Goal: Book appointment/travel/reservation: Book appointment/travel/reservation

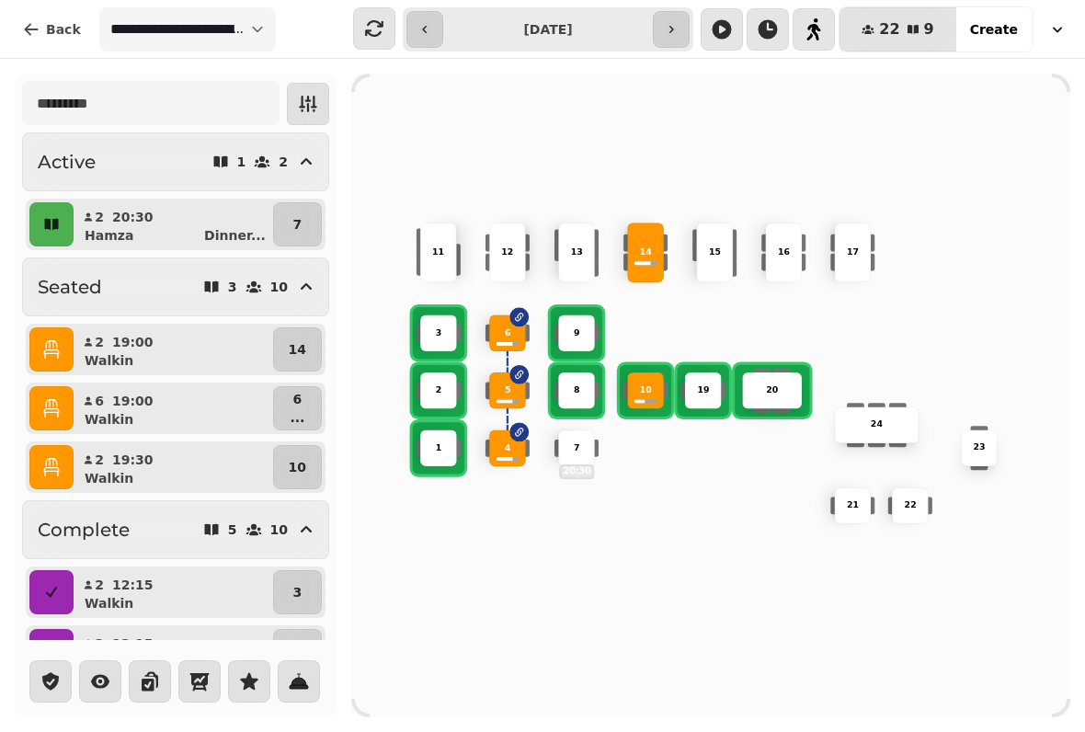
select select "****"
click at [294, 222] on p "7" at bounding box center [297, 224] width 9 height 18
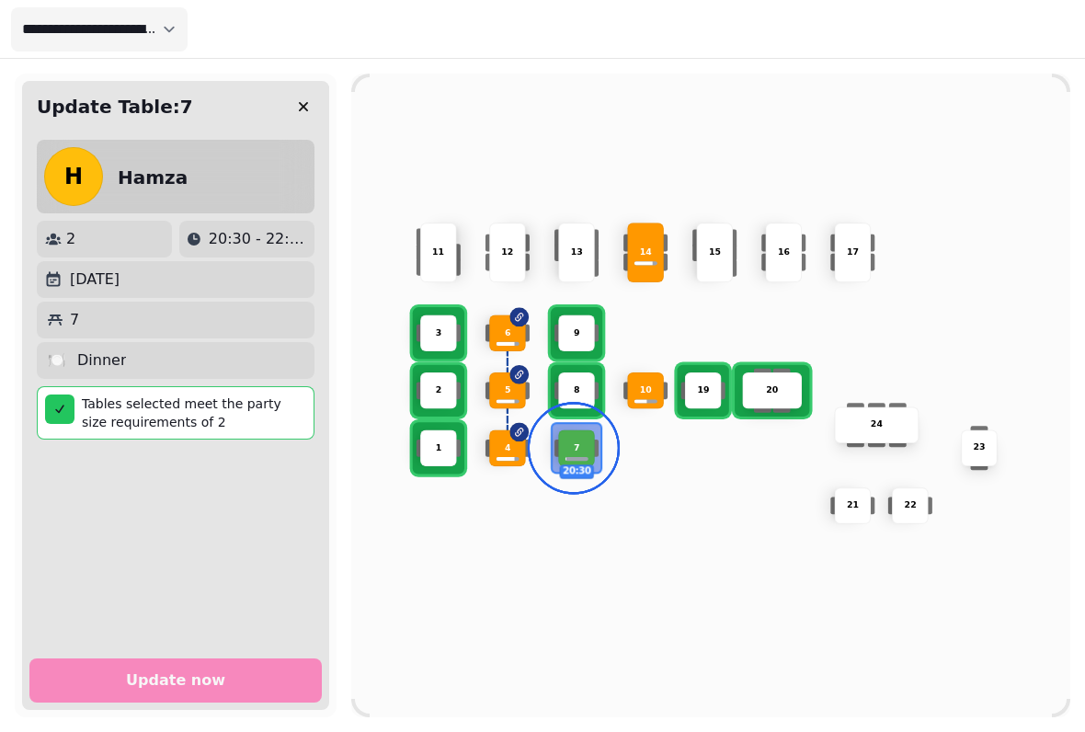
click at [438, 326] on p "3" at bounding box center [439, 332] width 6 height 13
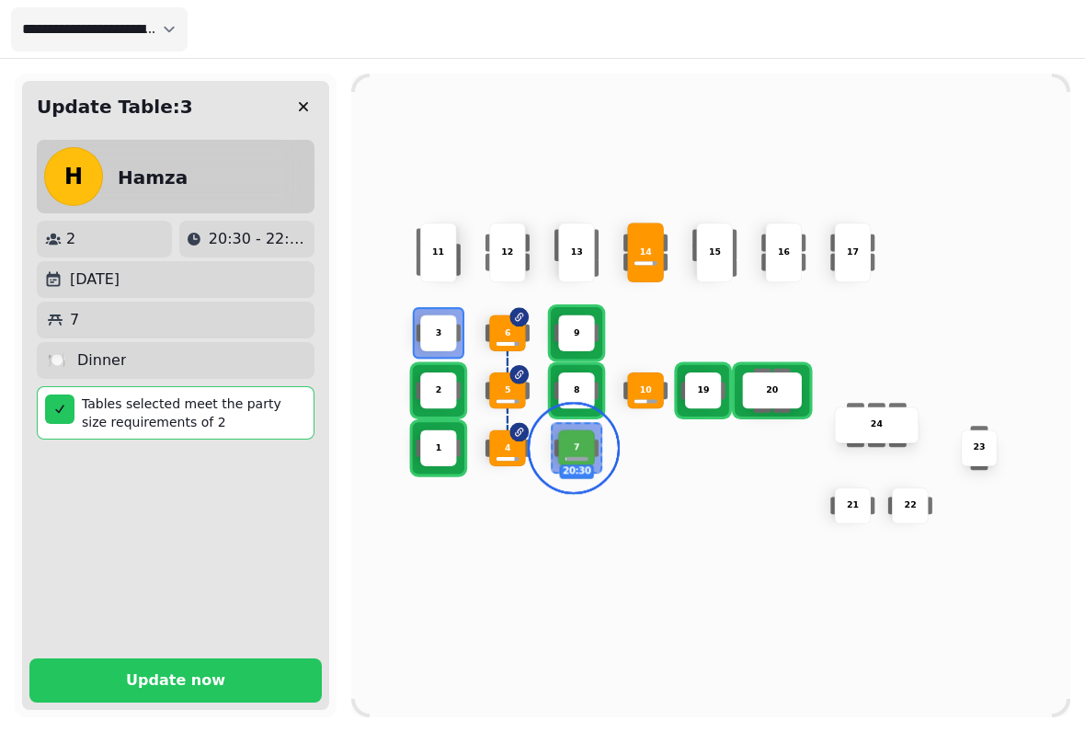
click at [244, 673] on span "Update now" at bounding box center [175, 680] width 248 height 15
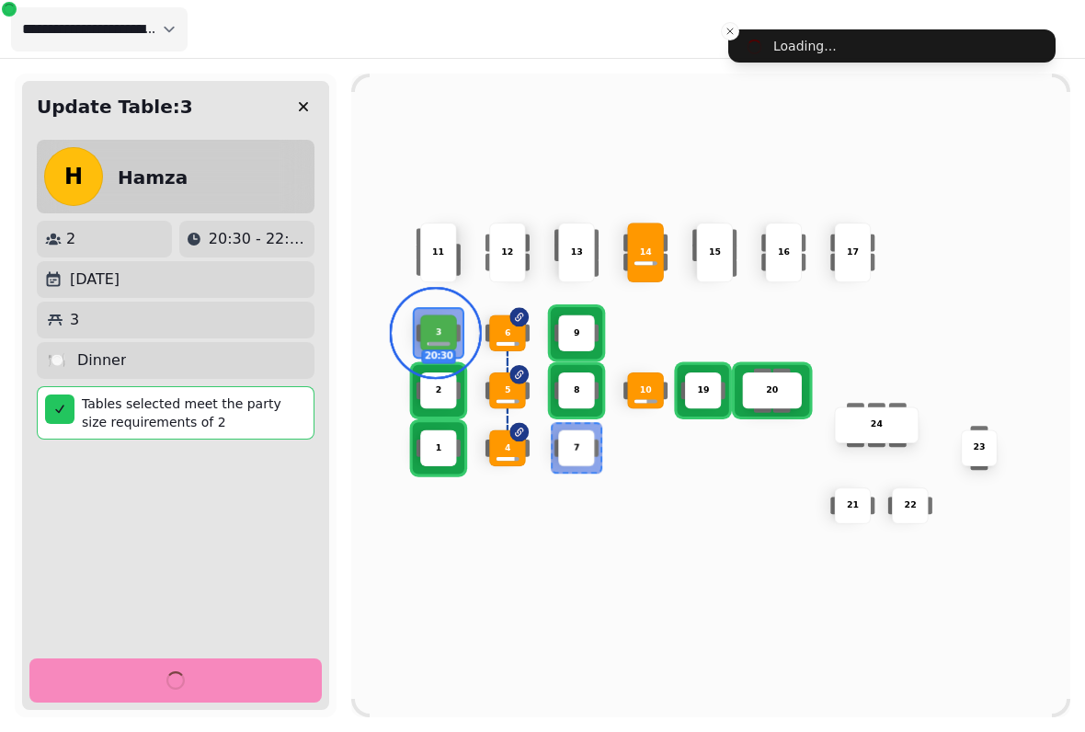
click at [441, 584] on div "10 2 19 20 4 5 11 9 15 24 16 7 17 23 22 3 20:30 21 1 13 6 8 12 14" at bounding box center [710, 396] width 719 height 576
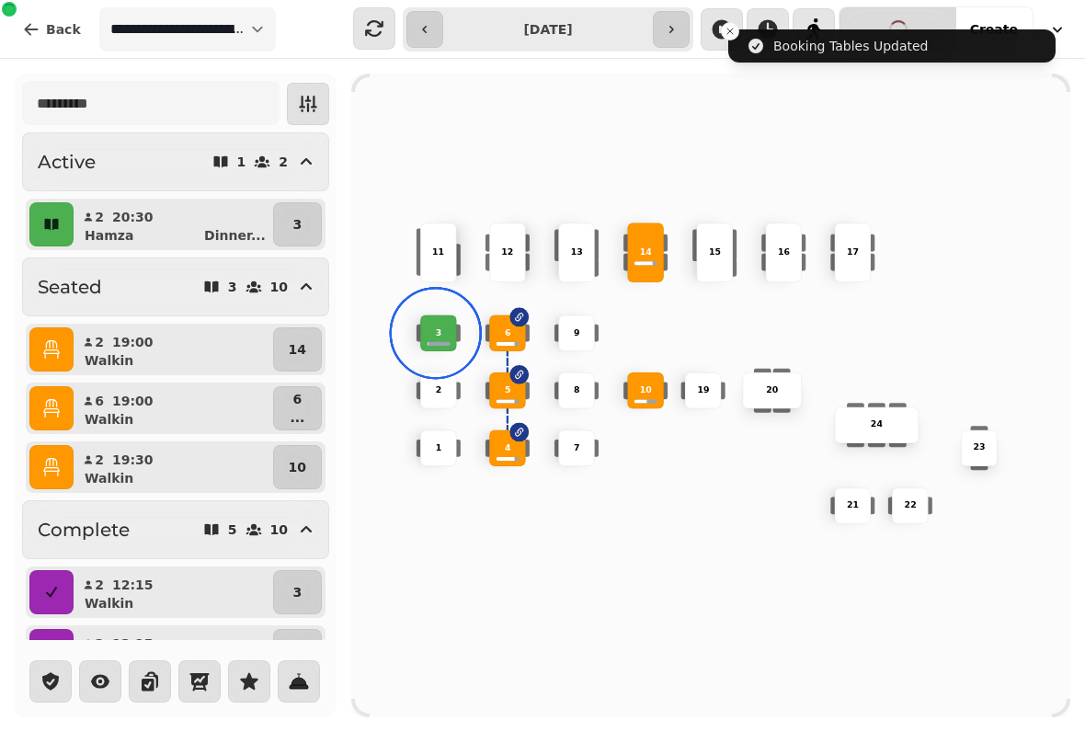
click at [305, 100] on icon "button" at bounding box center [308, 104] width 18 height 17
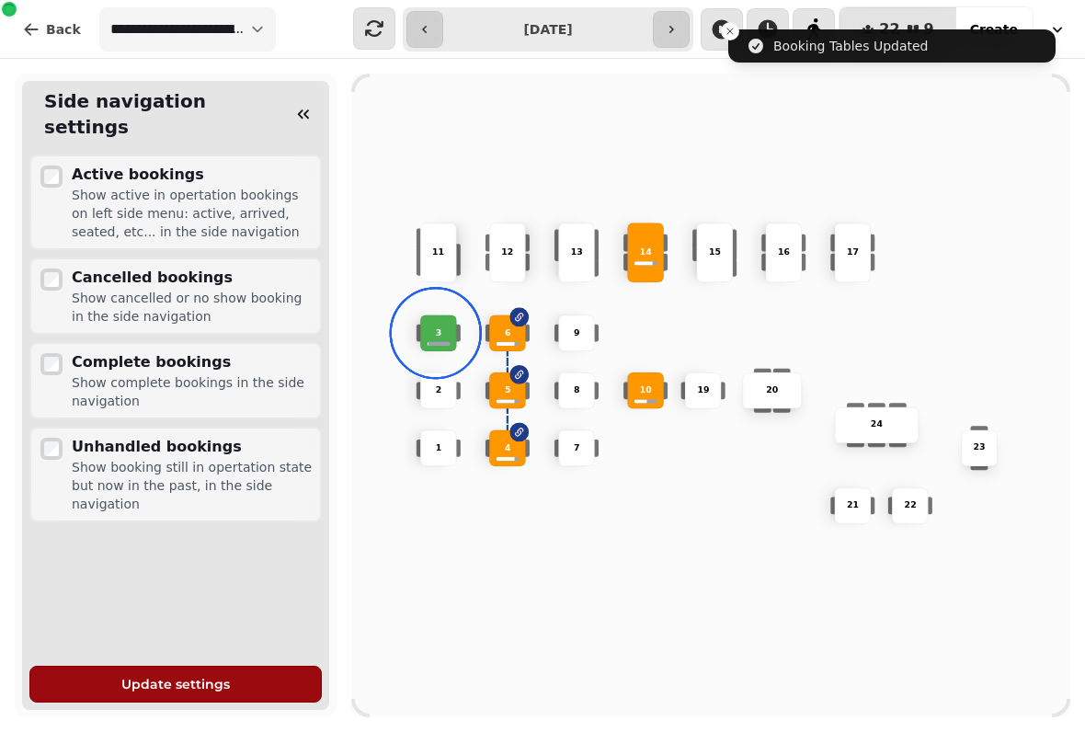
click at [313, 98] on button "button" at bounding box center [303, 114] width 37 height 37
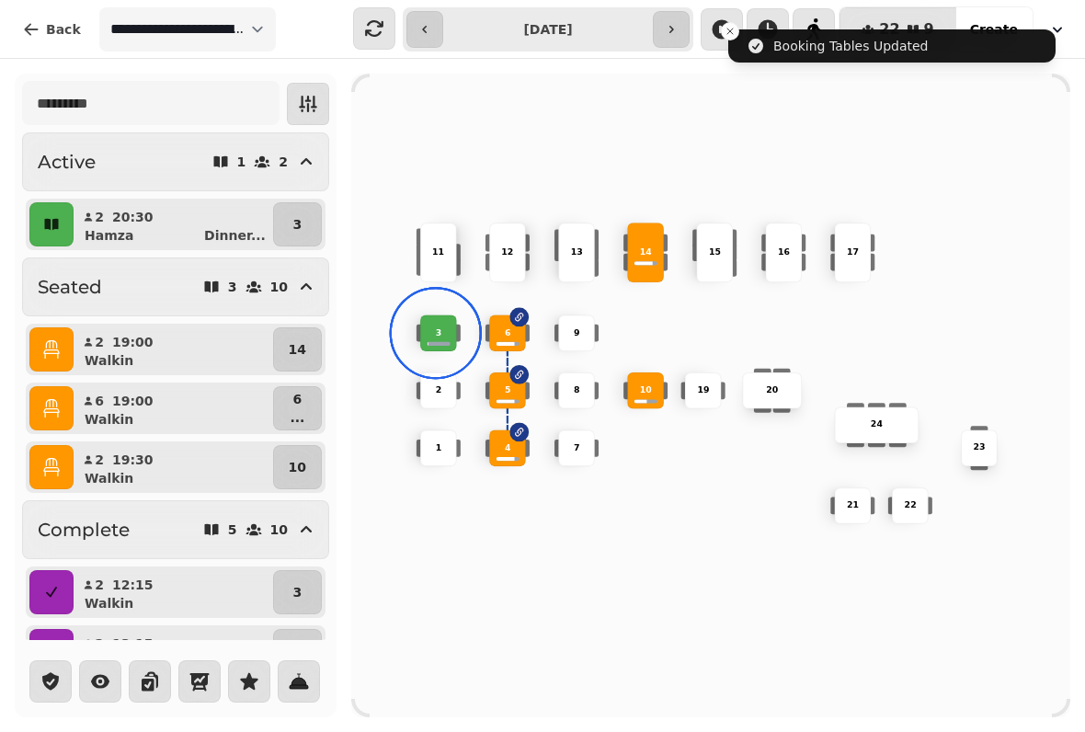
click at [425, 114] on div "10 2 19 20 4 5 11 9 15 24 16 7 17 23 22 3 21 1 13 6 8 12 14" at bounding box center [710, 396] width 719 height 576
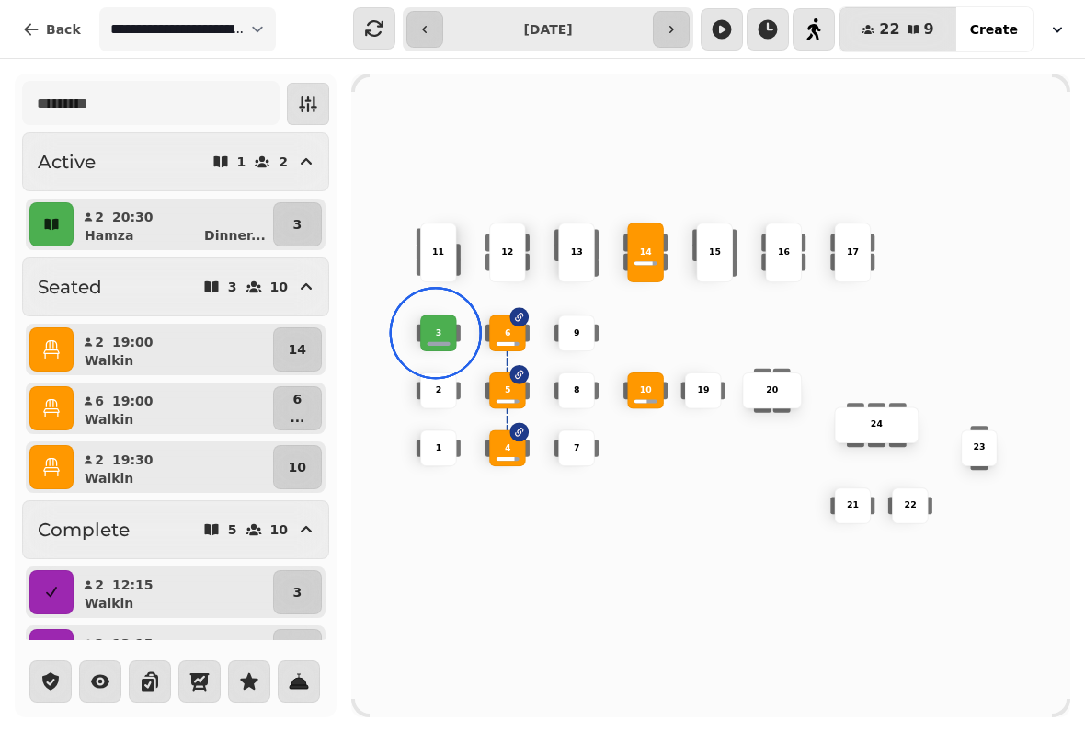
click at [66, 222] on button "button" at bounding box center [51, 224] width 44 height 44
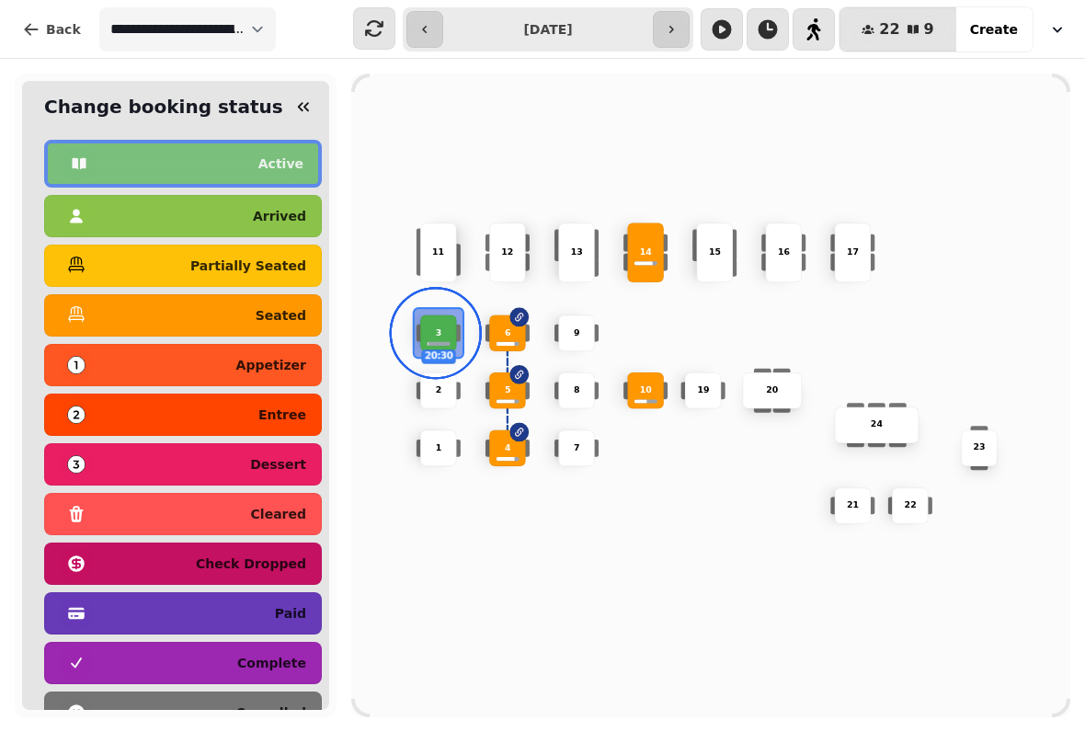
click at [291, 314] on p "seated" at bounding box center [281, 315] width 51 height 13
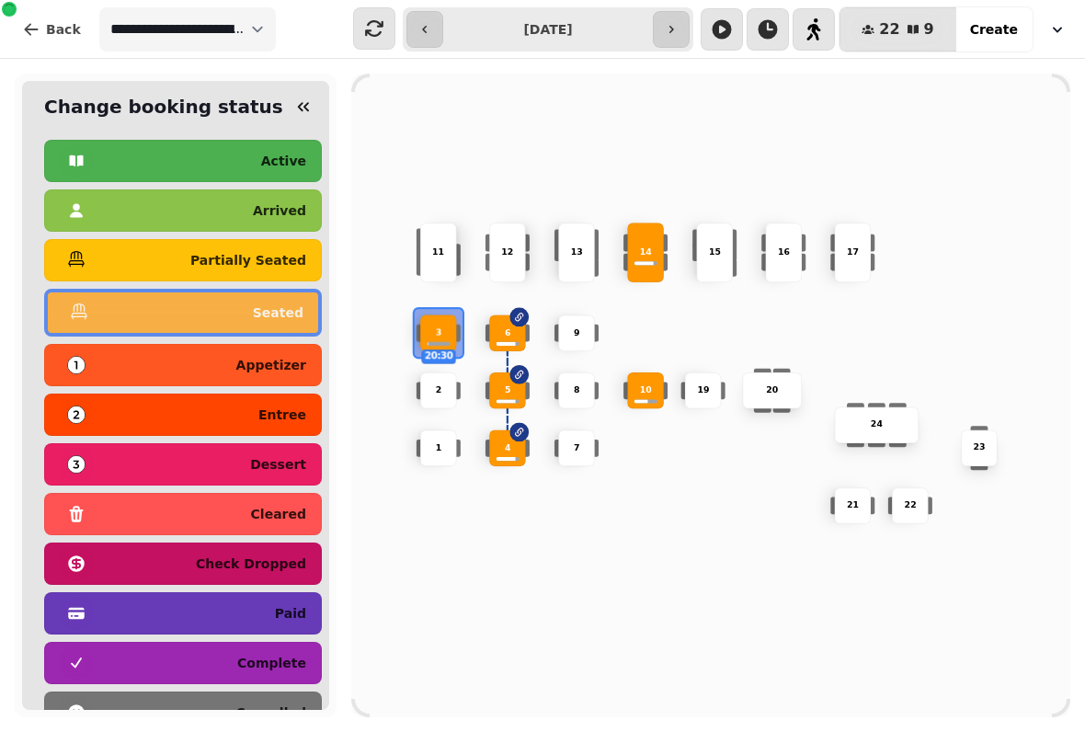
click at [426, 501] on div "10 2 19 20 4 5 11 9 15 24 16 7 17 23 22 3 20:30 21 1 13 6 8 12 14" at bounding box center [710, 396] width 719 height 576
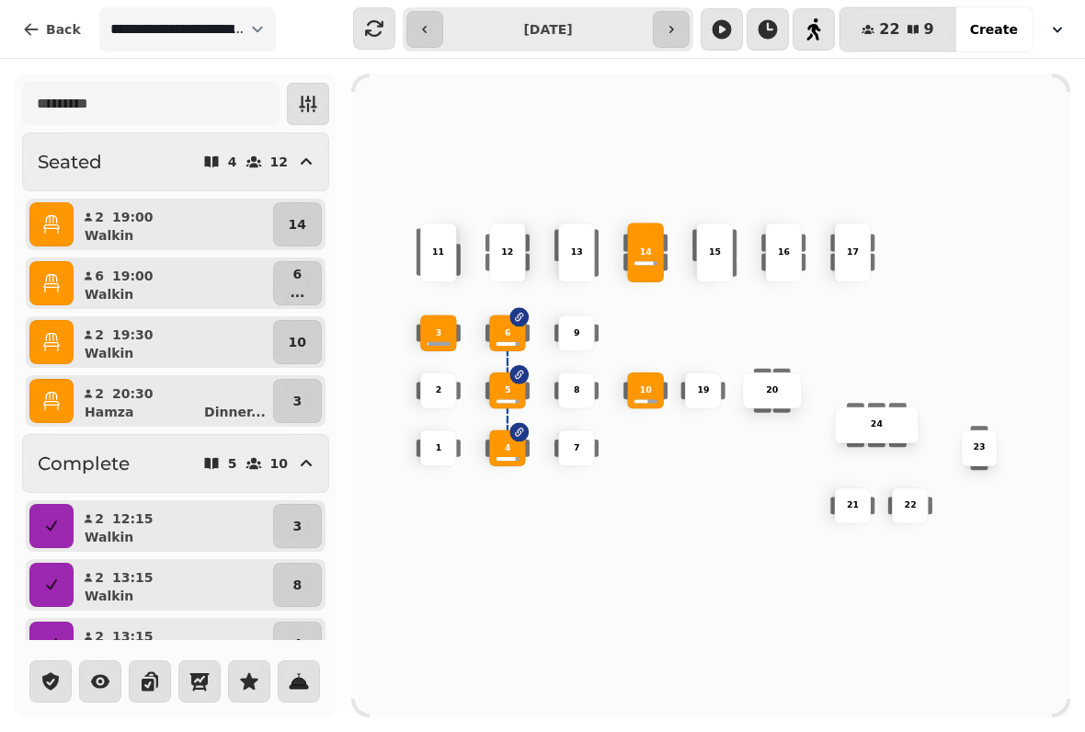
click at [739, 598] on div "10 2 19 20 4 5 11 9 15 24 16 7 17 23 22 3 21 1 13 6 8 12 14" at bounding box center [710, 396] width 719 height 576
click at [494, 405] on div "5" at bounding box center [507, 390] width 63 height 63
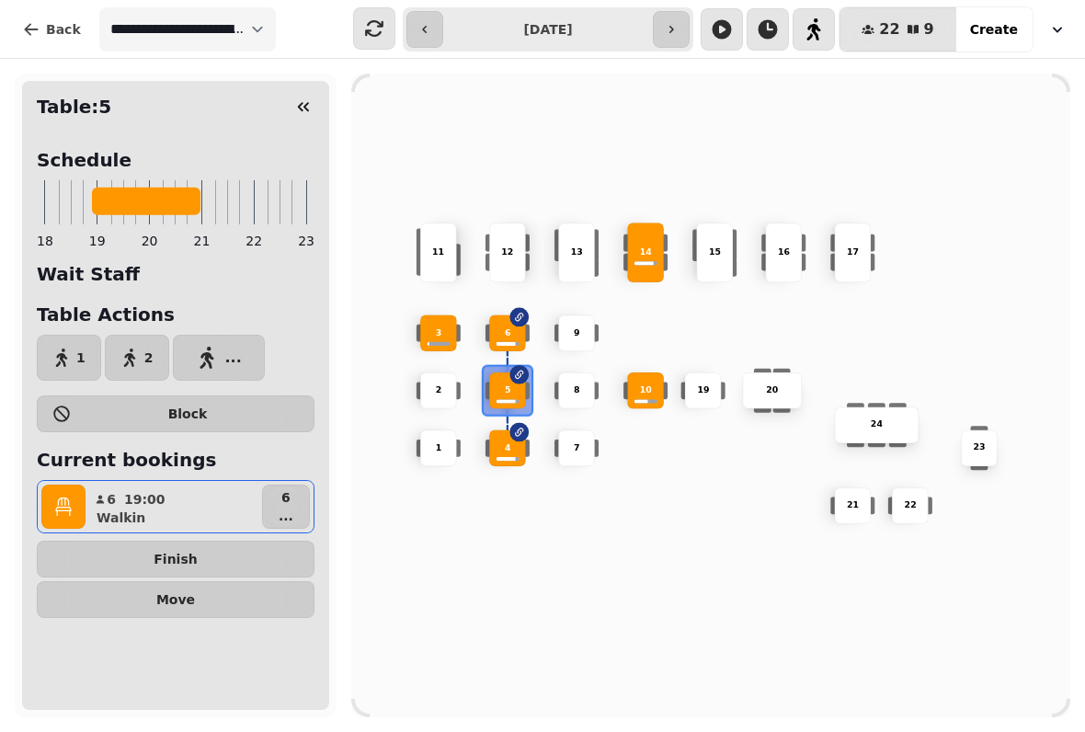
click at [79, 507] on button "button" at bounding box center [63, 507] width 44 height 44
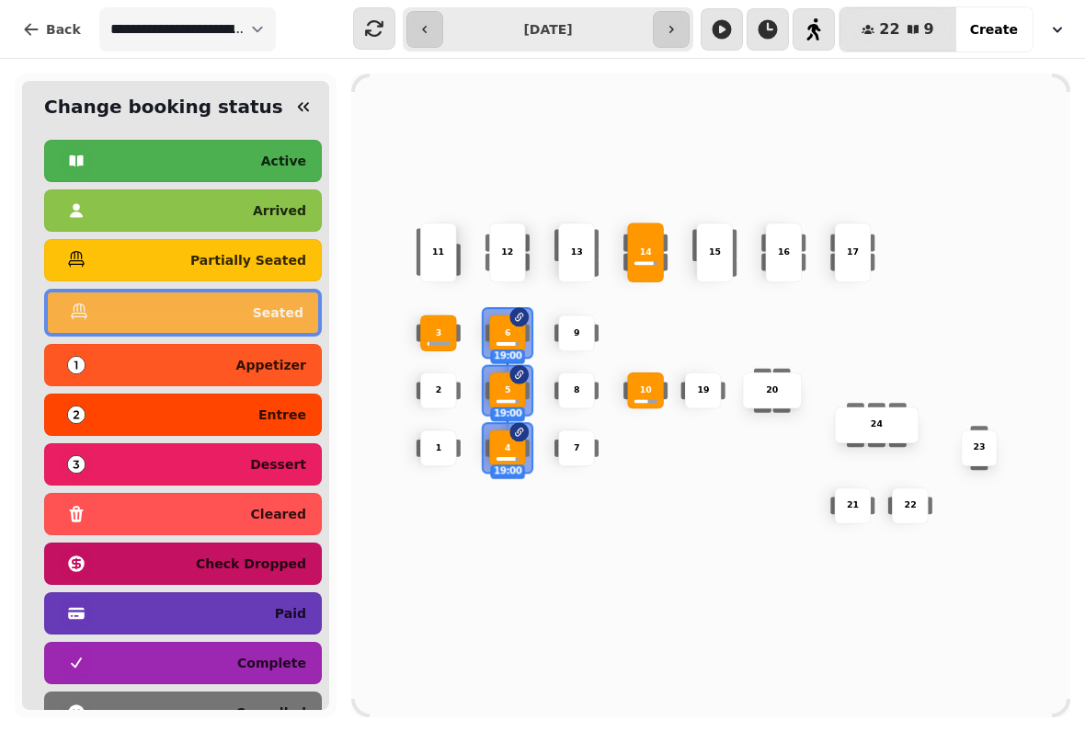
click at [294, 659] on p "complete" at bounding box center [271, 662] width 69 height 13
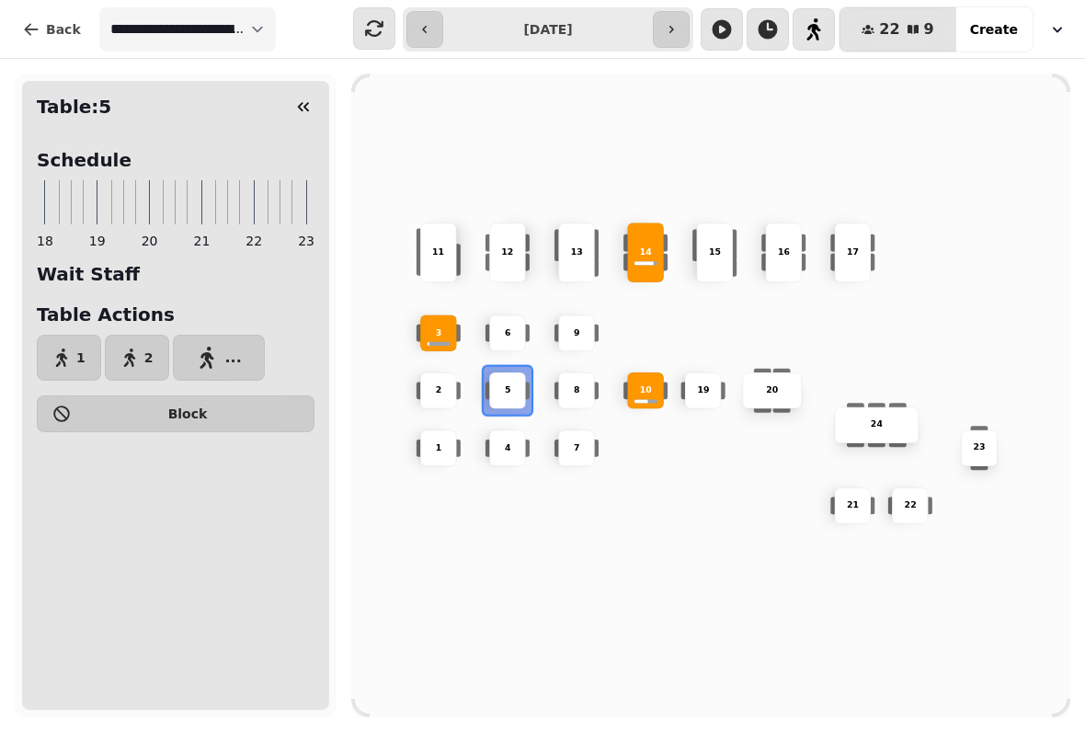
click at [485, 613] on div "10 2 19 20 4 5 11 9 15 24 16 7 17 23 22 3 21 1 13 6 8 12 14" at bounding box center [710, 396] width 719 height 576
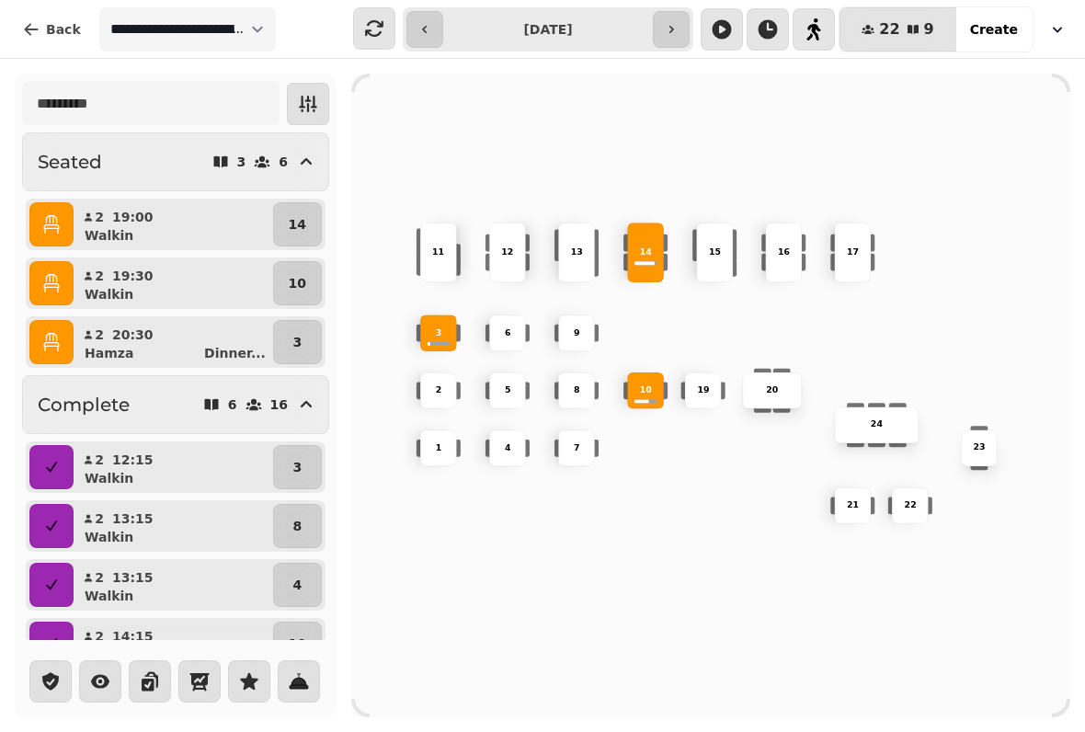
click at [1009, 28] on span "Create" at bounding box center [994, 29] width 48 height 13
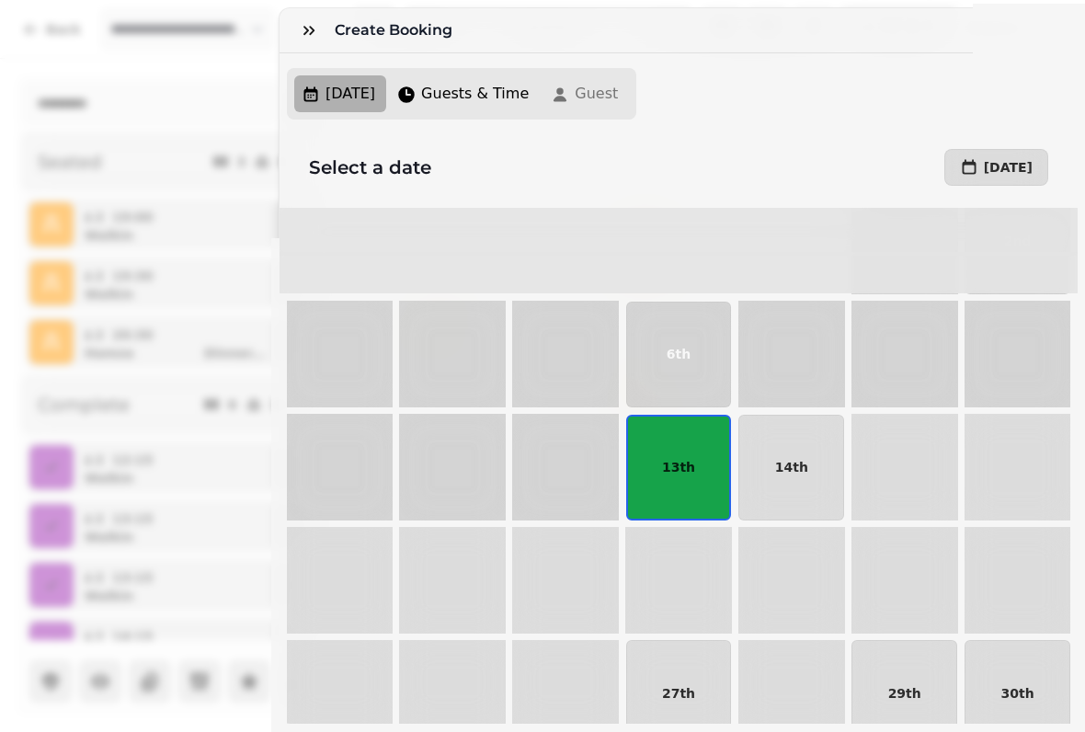
scroll to position [118, 0]
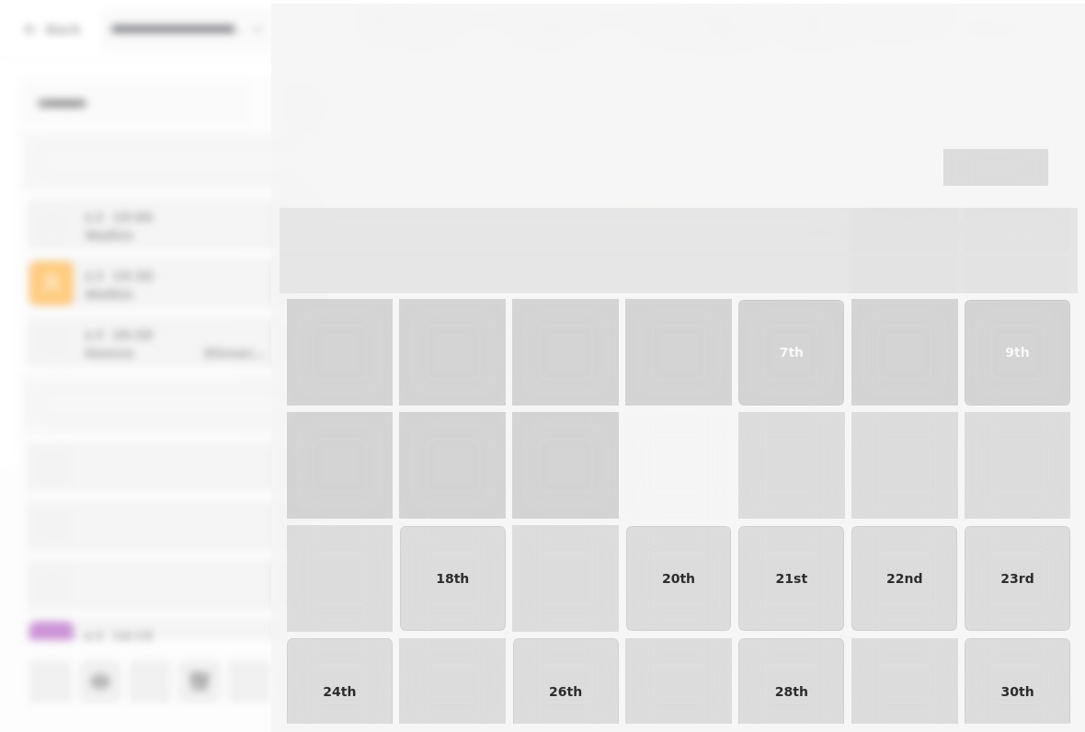
click at [690, 463] on p "13th" at bounding box center [678, 465] width 33 height 13
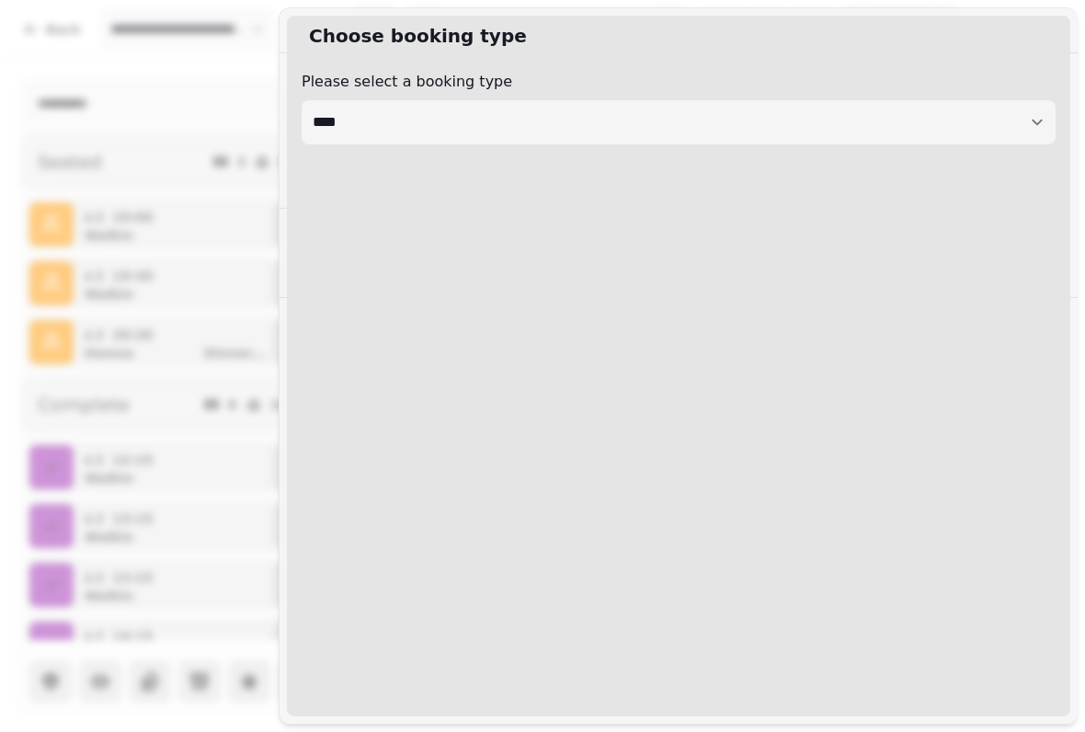
select select "****"
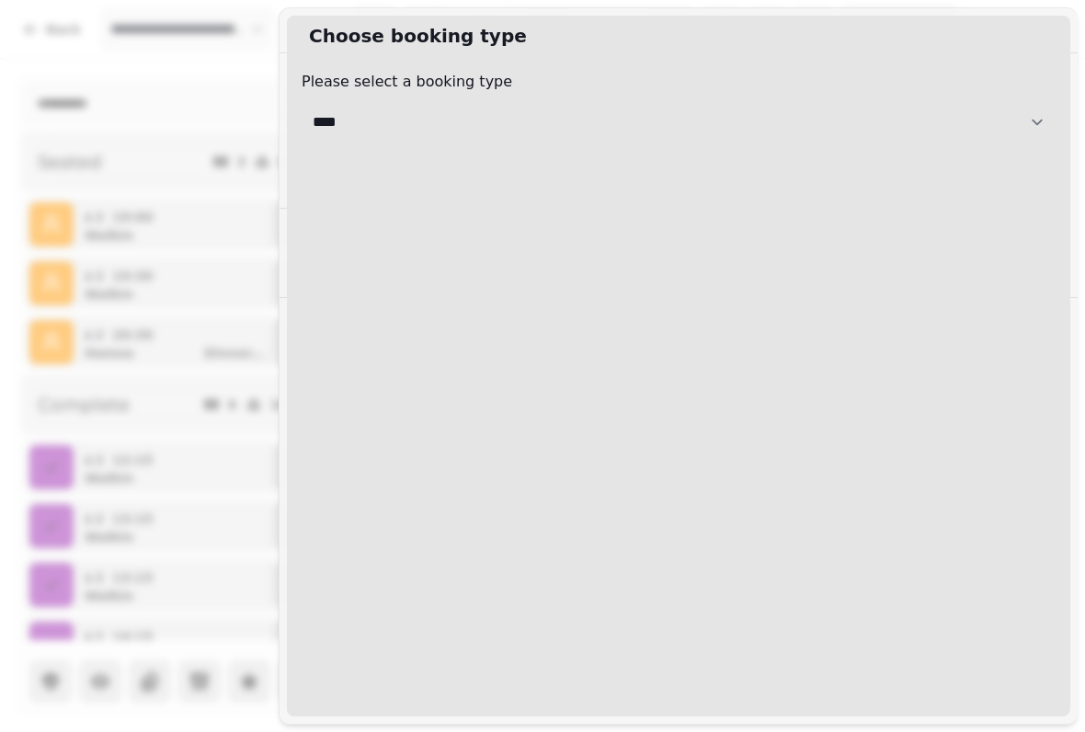
click at [765, 127] on select "**********" at bounding box center [679, 122] width 754 height 44
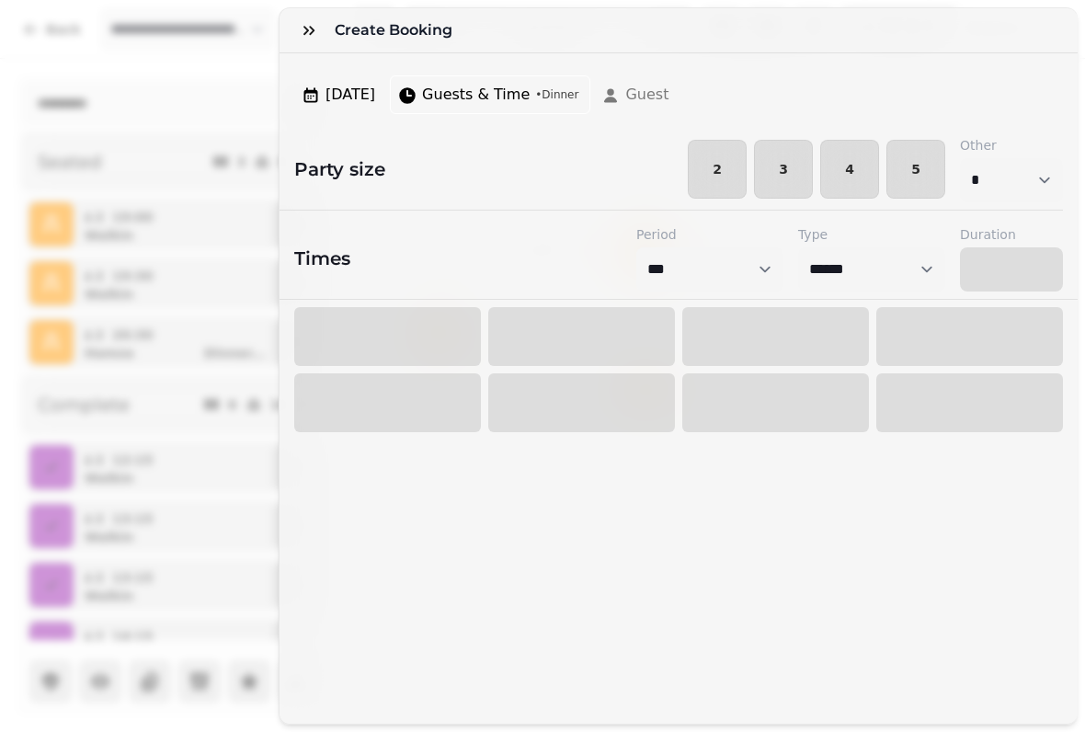
select select "****"
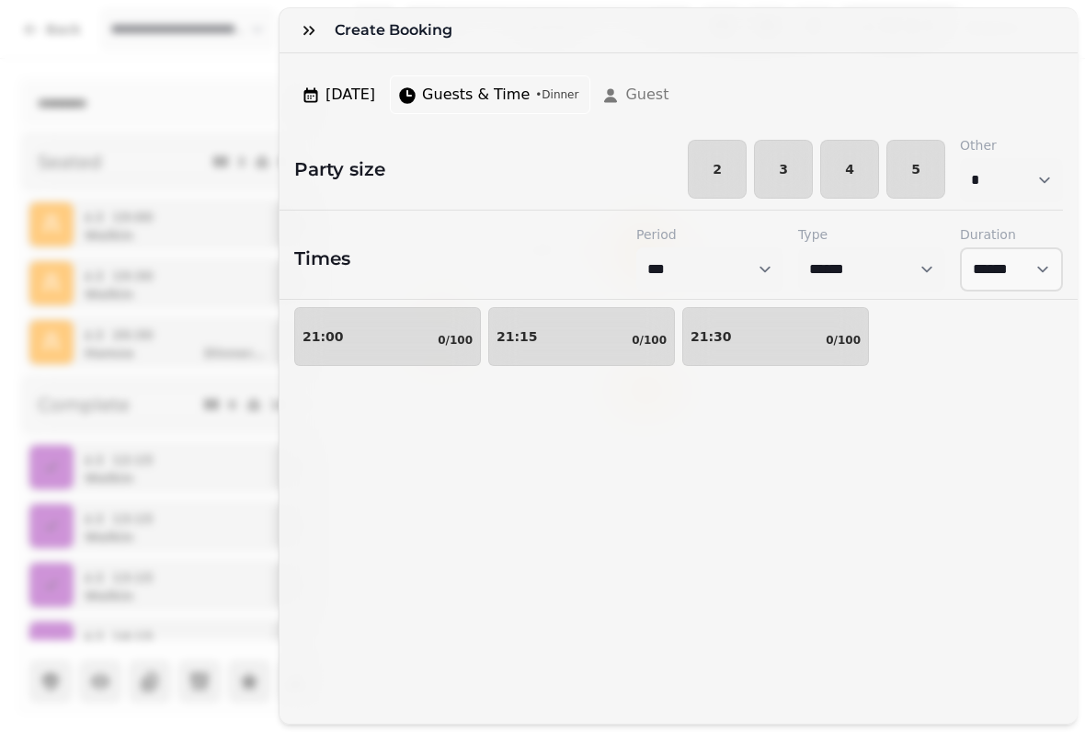
click at [626, 335] on div "21:15 0/100" at bounding box center [581, 336] width 170 height 22
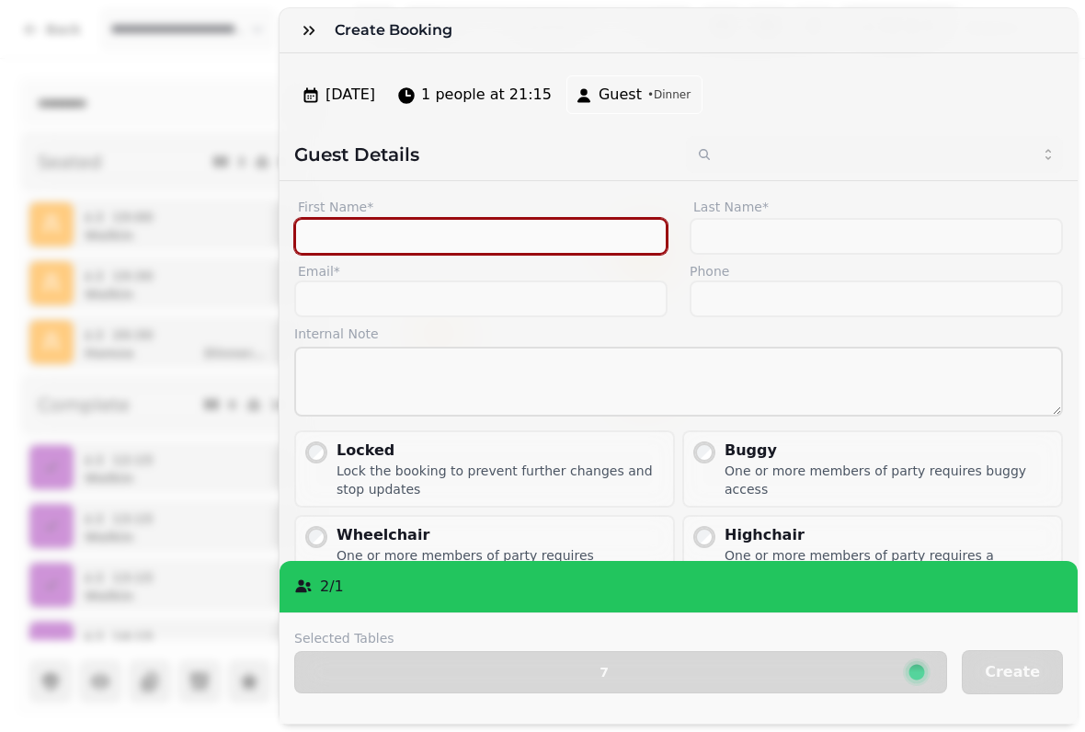
click at [590, 219] on input "First Name*" at bounding box center [480, 236] width 373 height 37
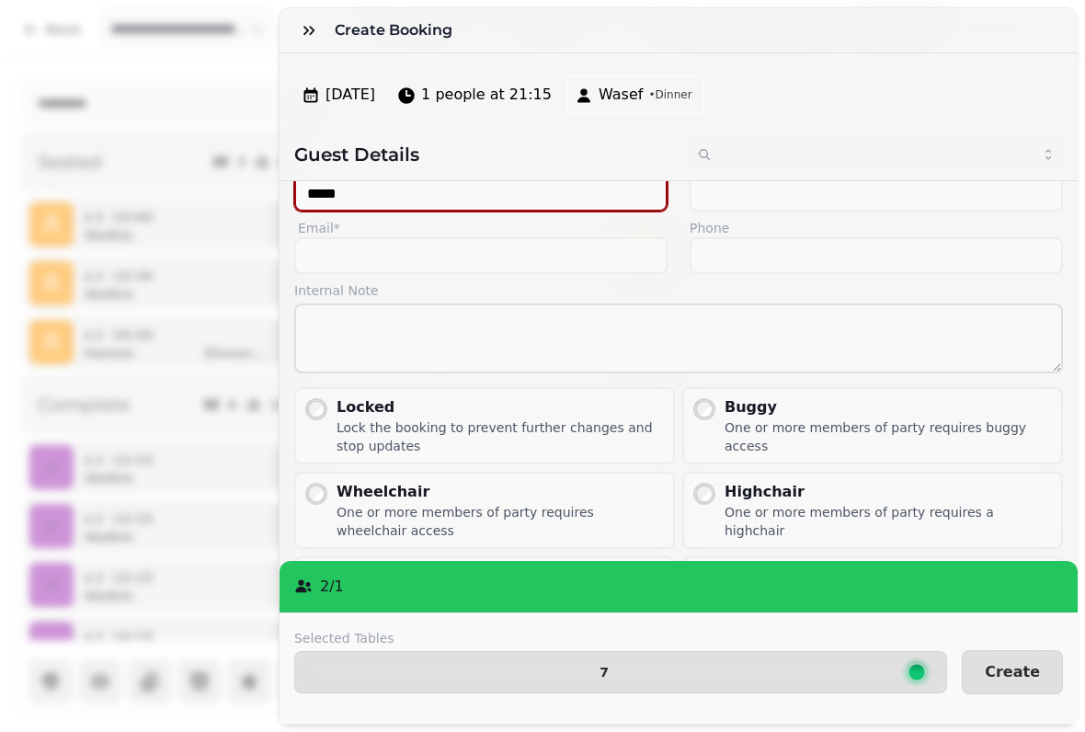
scroll to position [63, 0]
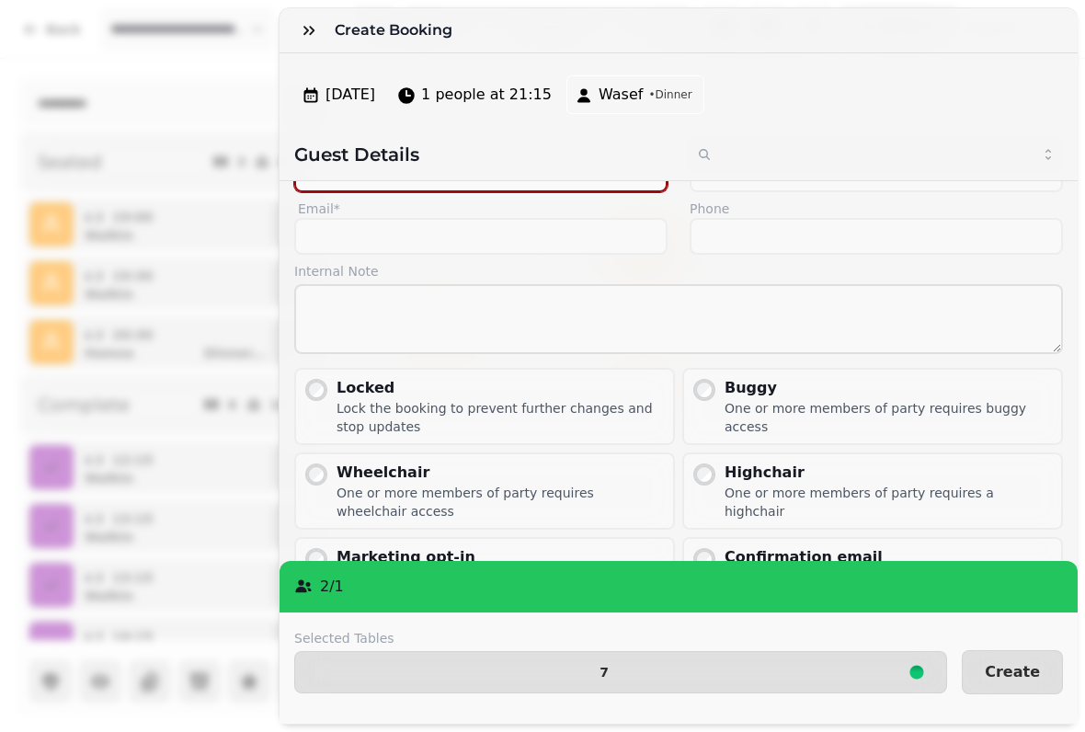
type input "*****"
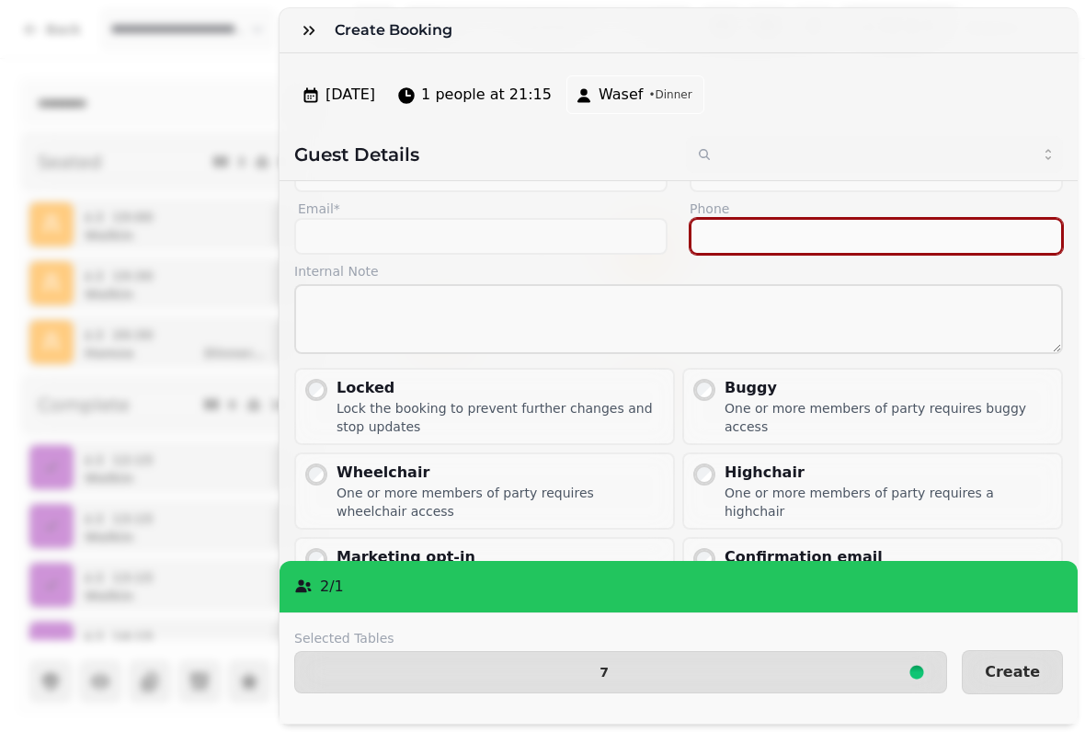
click at [768, 254] on input "Phone" at bounding box center [876, 236] width 373 height 37
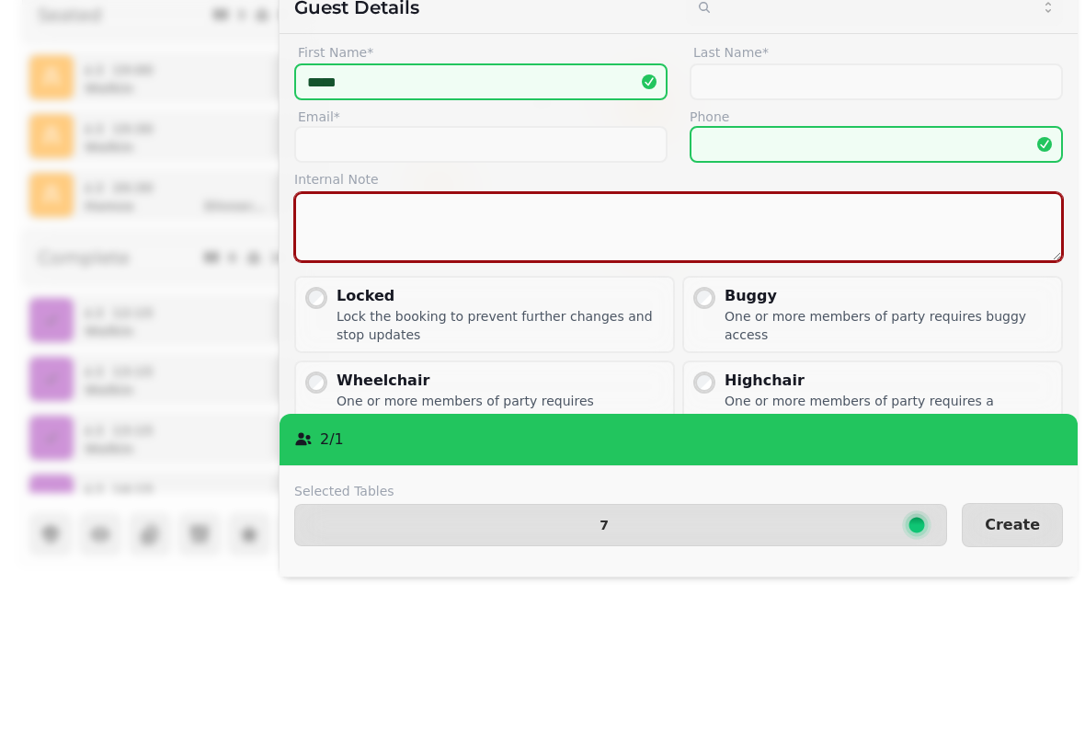
scroll to position [8, 0]
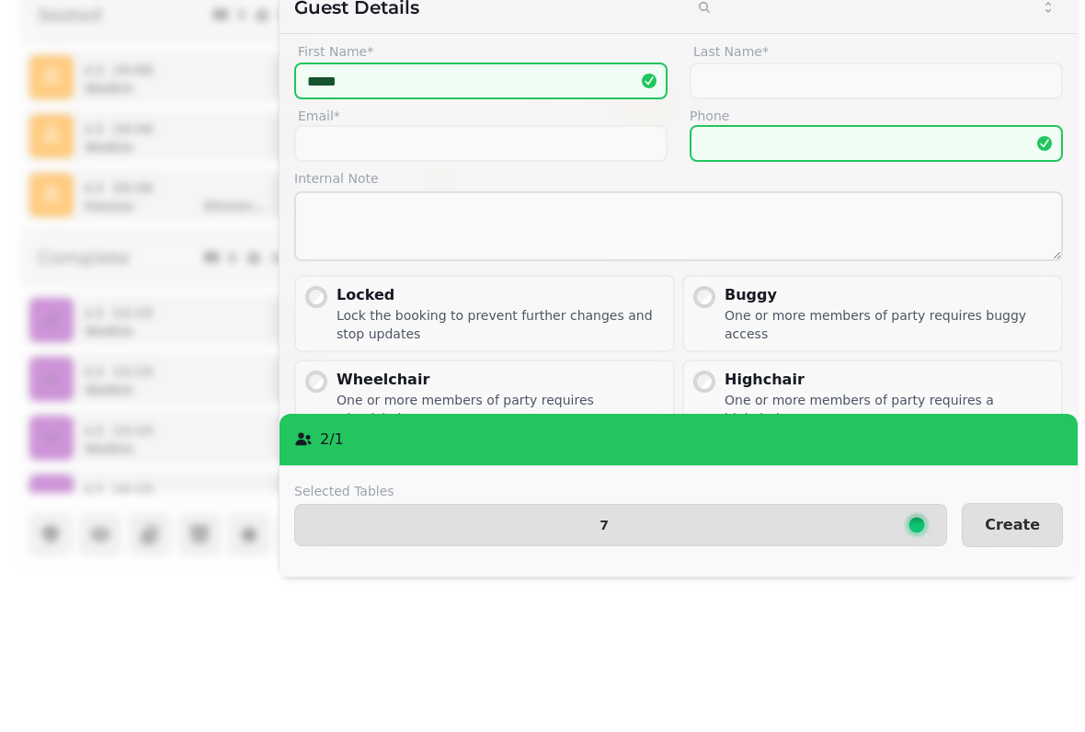
click at [551, 316] on label "Internal Note" at bounding box center [678, 325] width 769 height 18
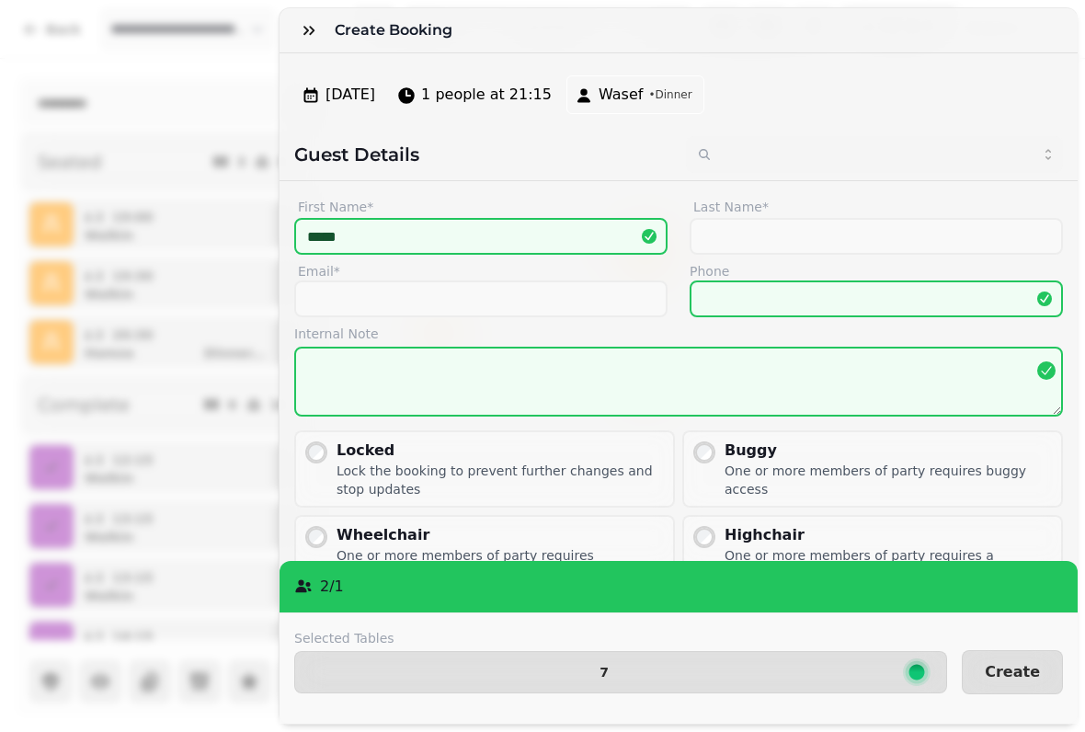
scroll to position [0, 0]
click at [301, 21] on icon "button" at bounding box center [309, 30] width 18 height 18
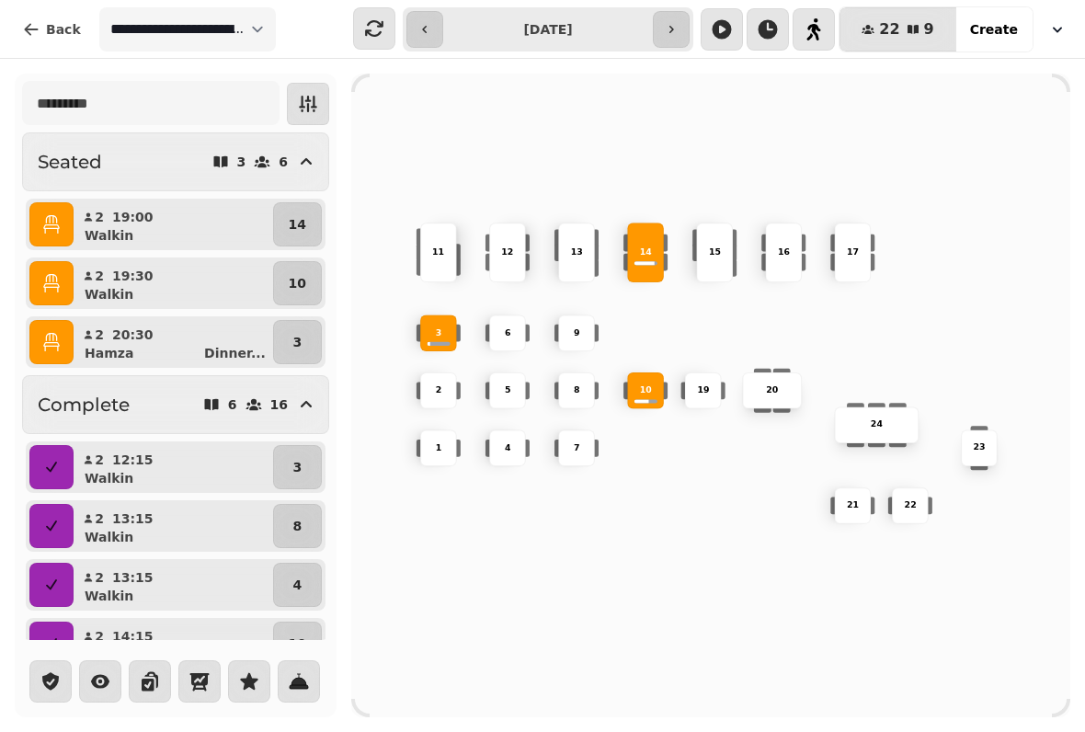
click at [1053, 40] on button "button" at bounding box center [1057, 29] width 40 height 33
click at [1043, 30] on button "button" at bounding box center [1057, 29] width 40 height 33
click at [1023, 32] on button "Create" at bounding box center [993, 29] width 77 height 44
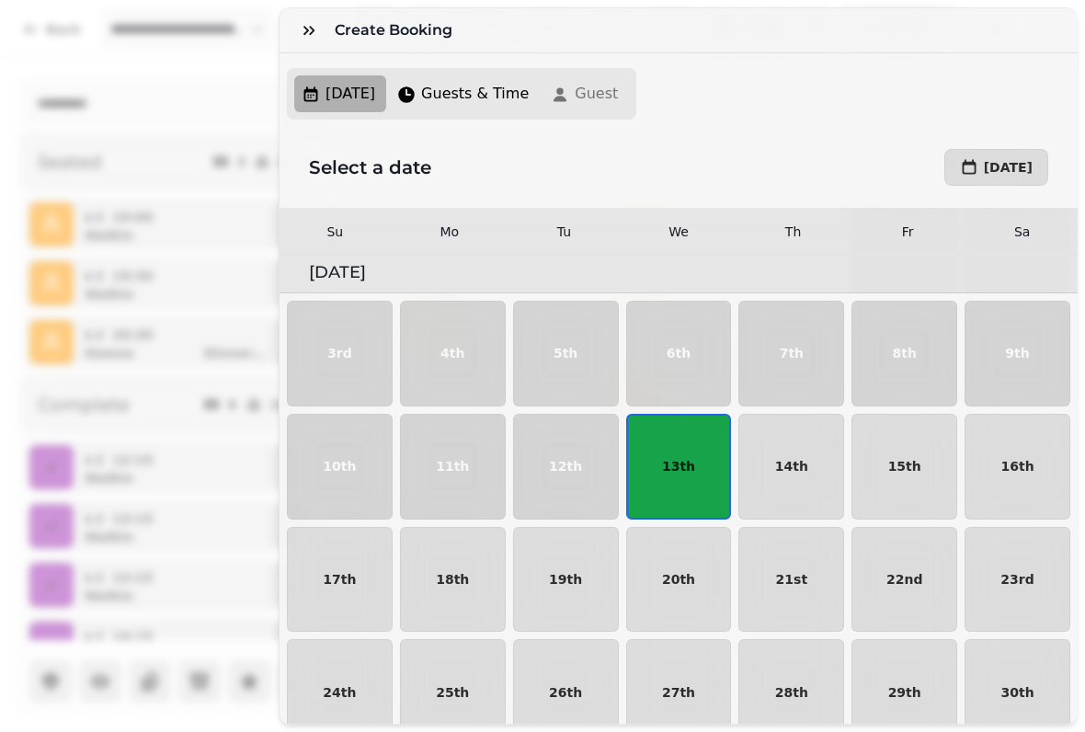
scroll to position [118, 0]
click at [698, 476] on button "13th" at bounding box center [679, 466] width 106 height 106
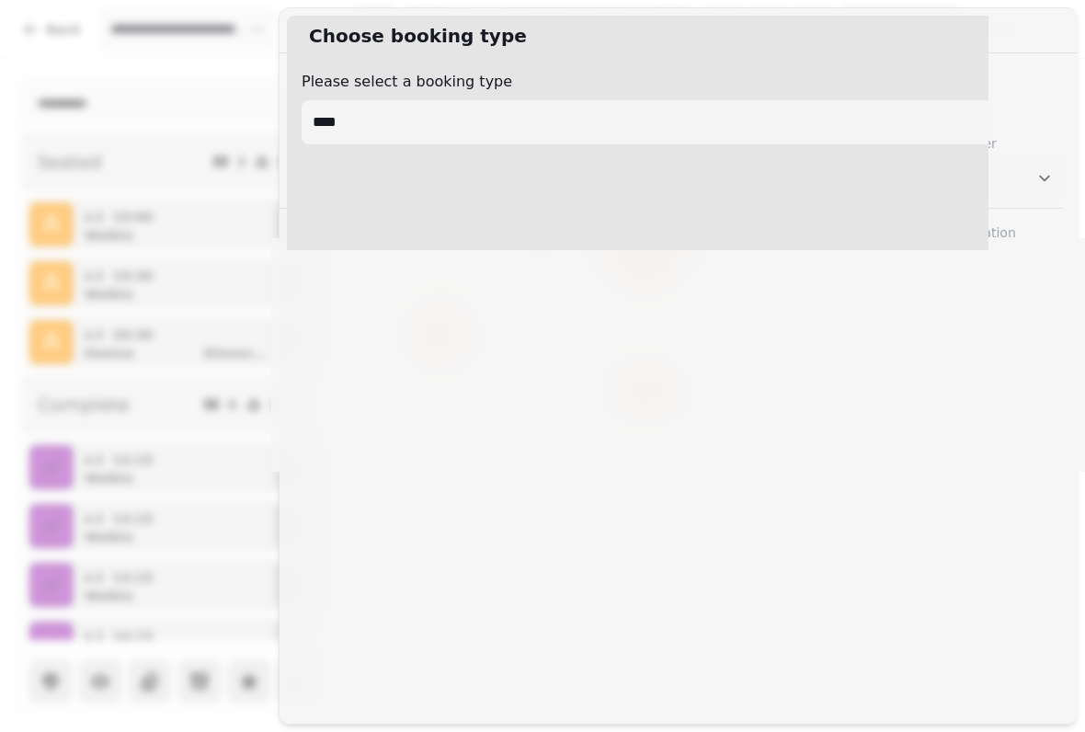
select select "****"
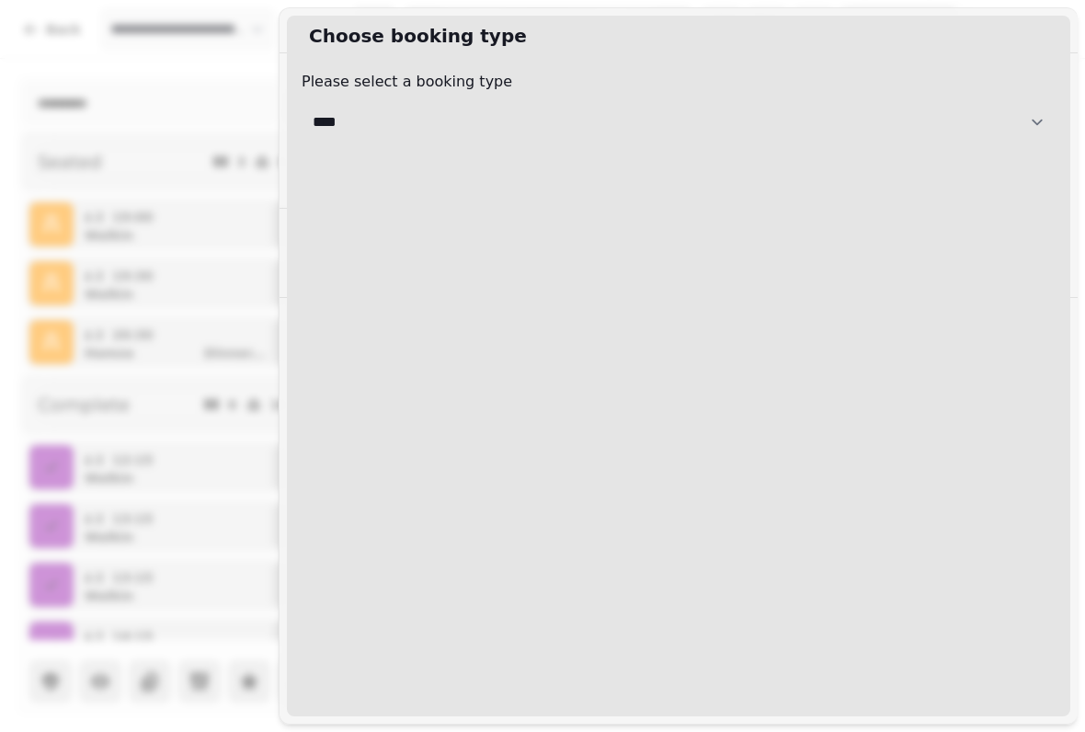
click at [992, 130] on select "**********" at bounding box center [679, 122] width 754 height 44
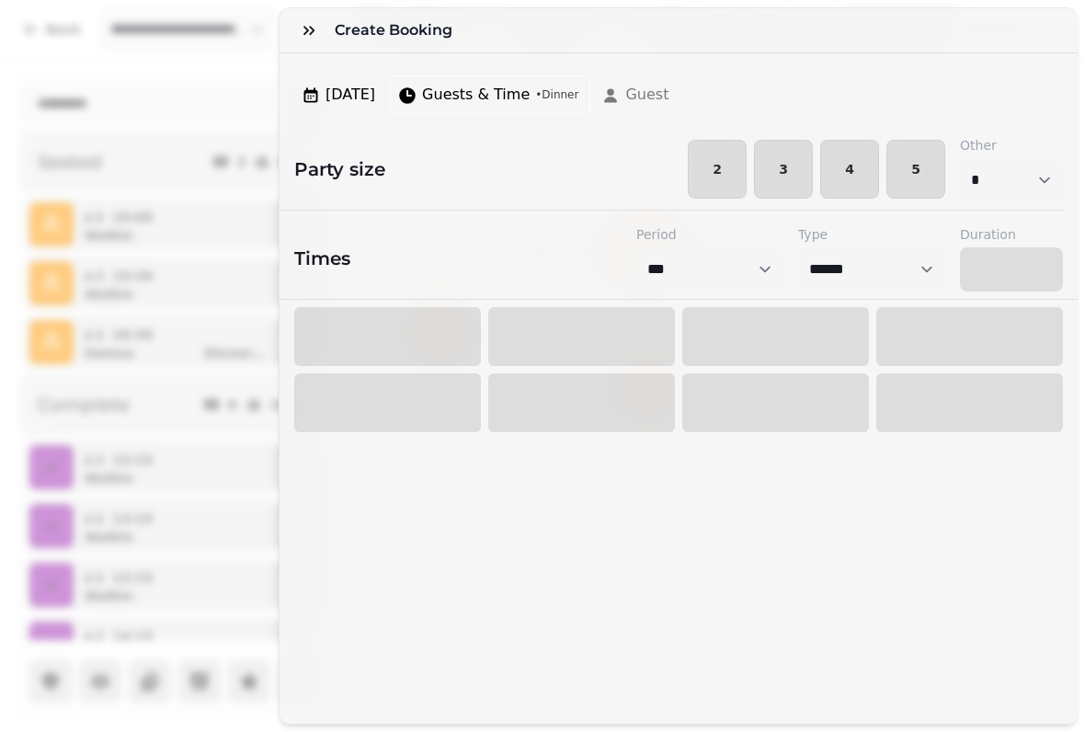
select select "****"
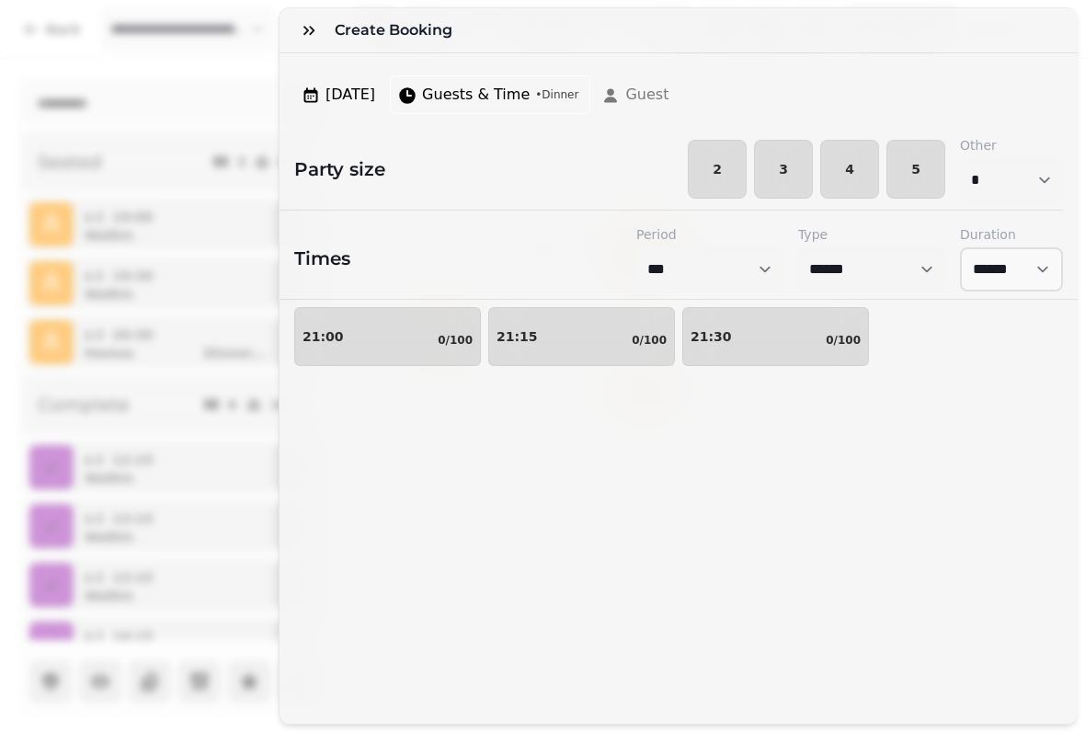
click at [724, 169] on span "2" at bounding box center [717, 169] width 28 height 13
select select "*"
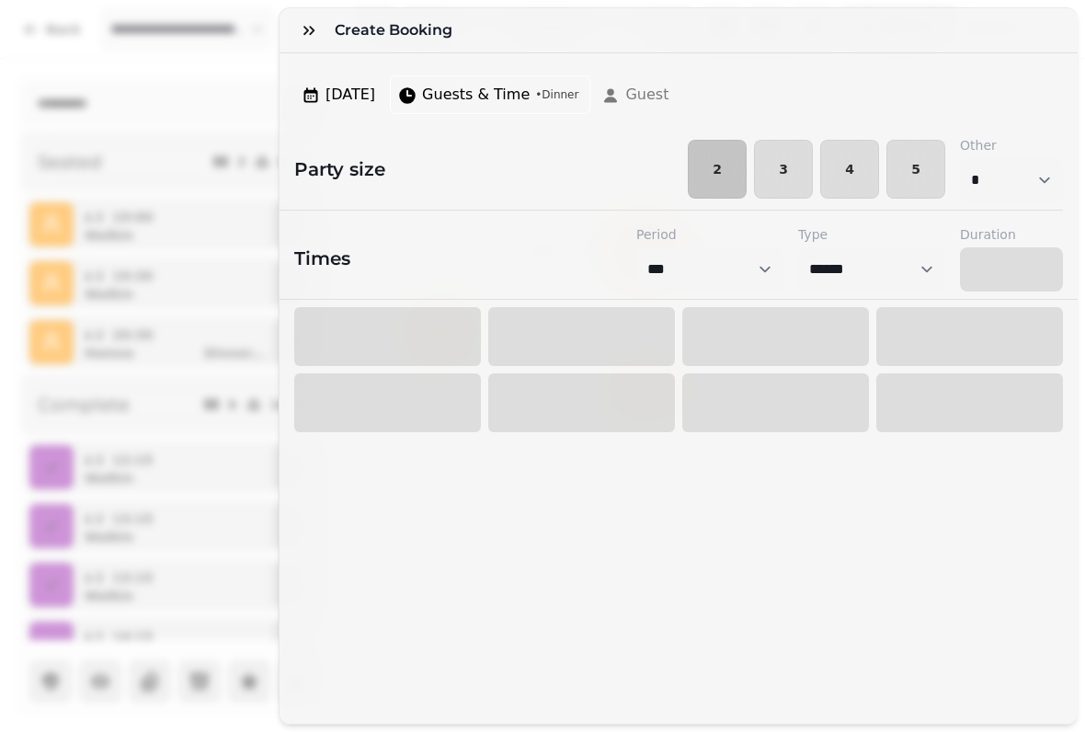
select select "****"
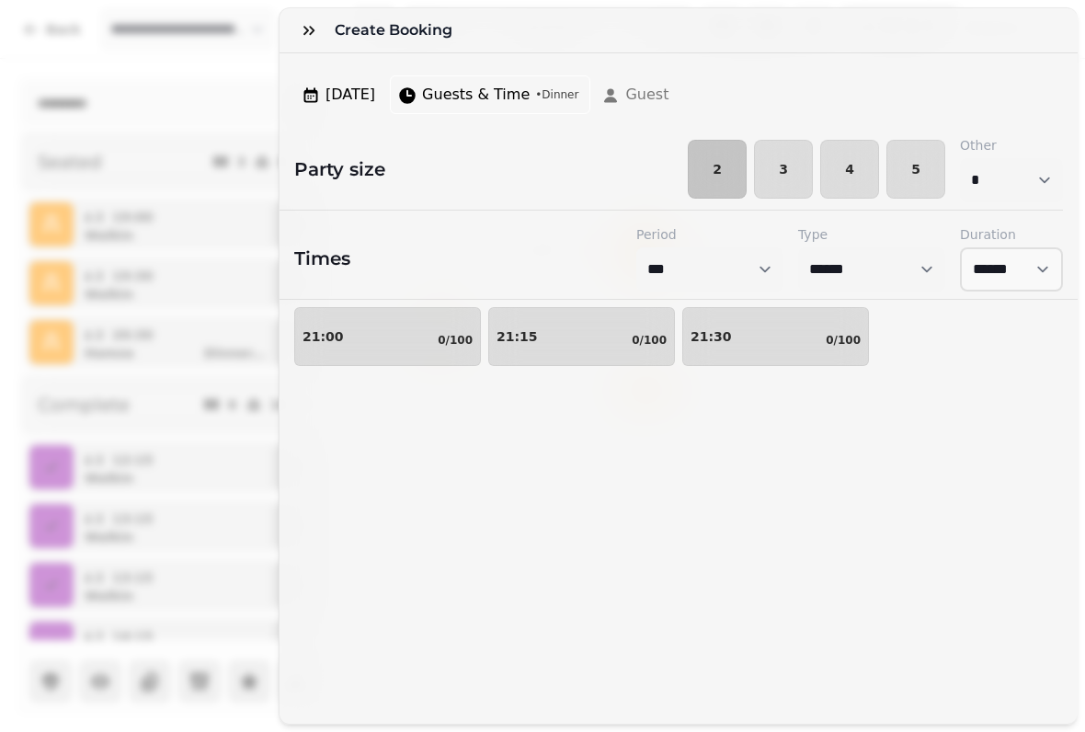
click at [715, 170] on span "2" at bounding box center [717, 169] width 28 height 13
click at [626, 334] on div "21:15 0/100" at bounding box center [581, 336] width 170 height 22
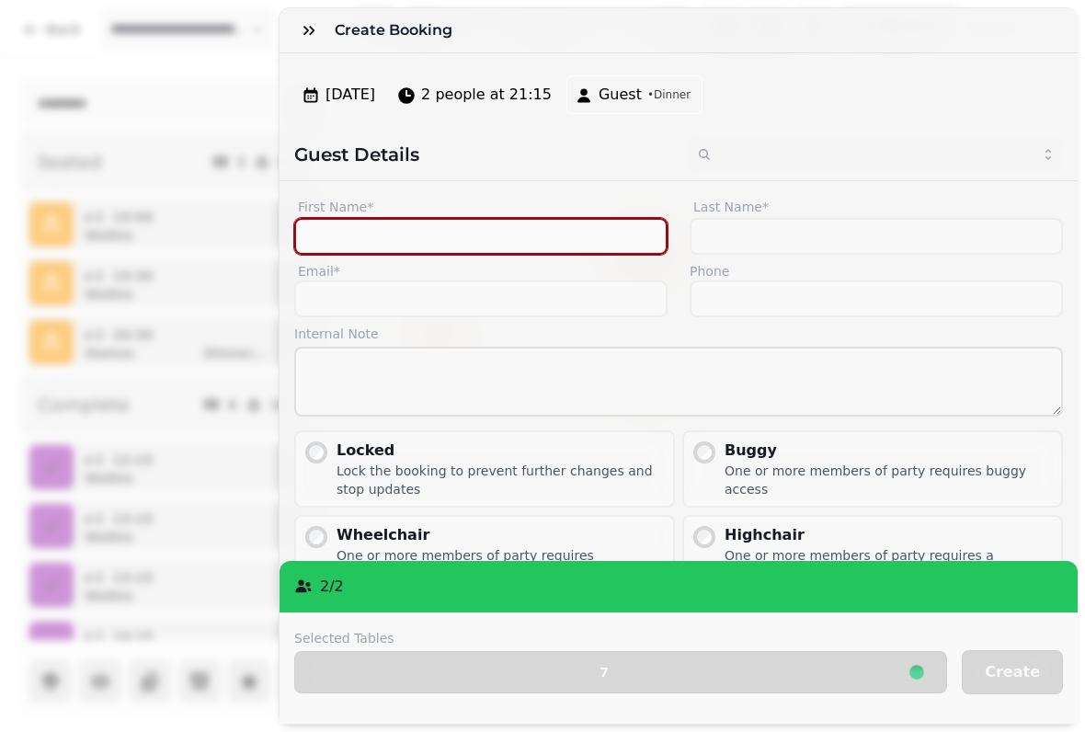
click at [539, 234] on input "First Name*" at bounding box center [480, 236] width 373 height 37
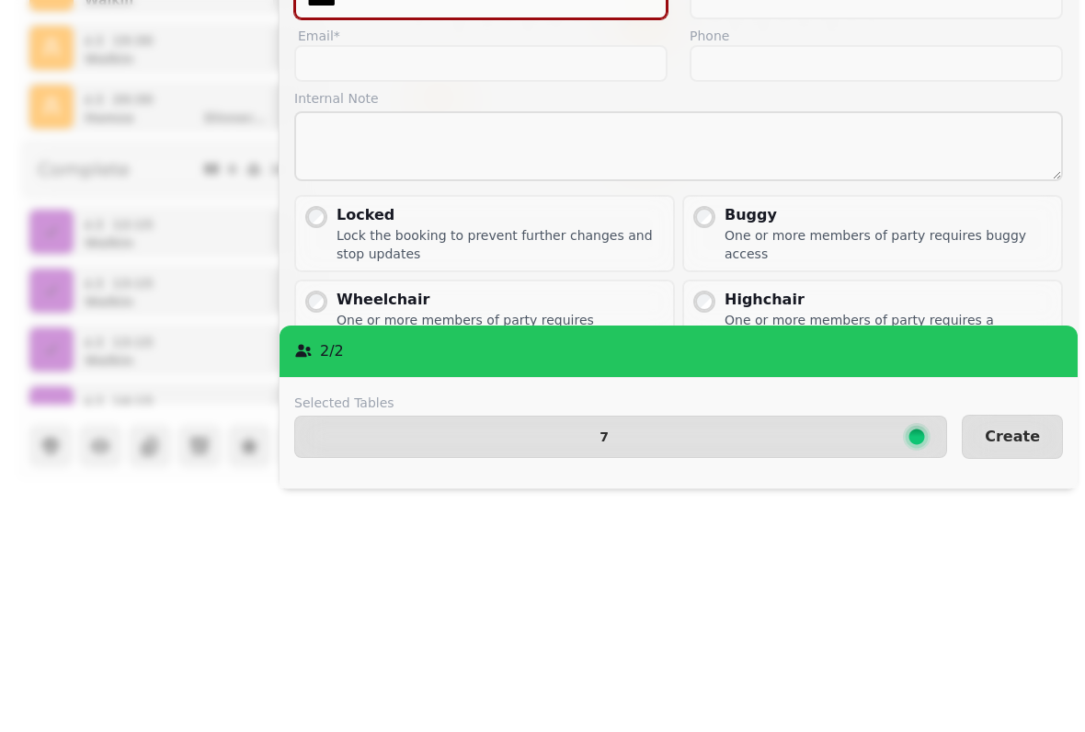
type input "*****"
click at [1015, 650] on button "Create" at bounding box center [1012, 672] width 101 height 44
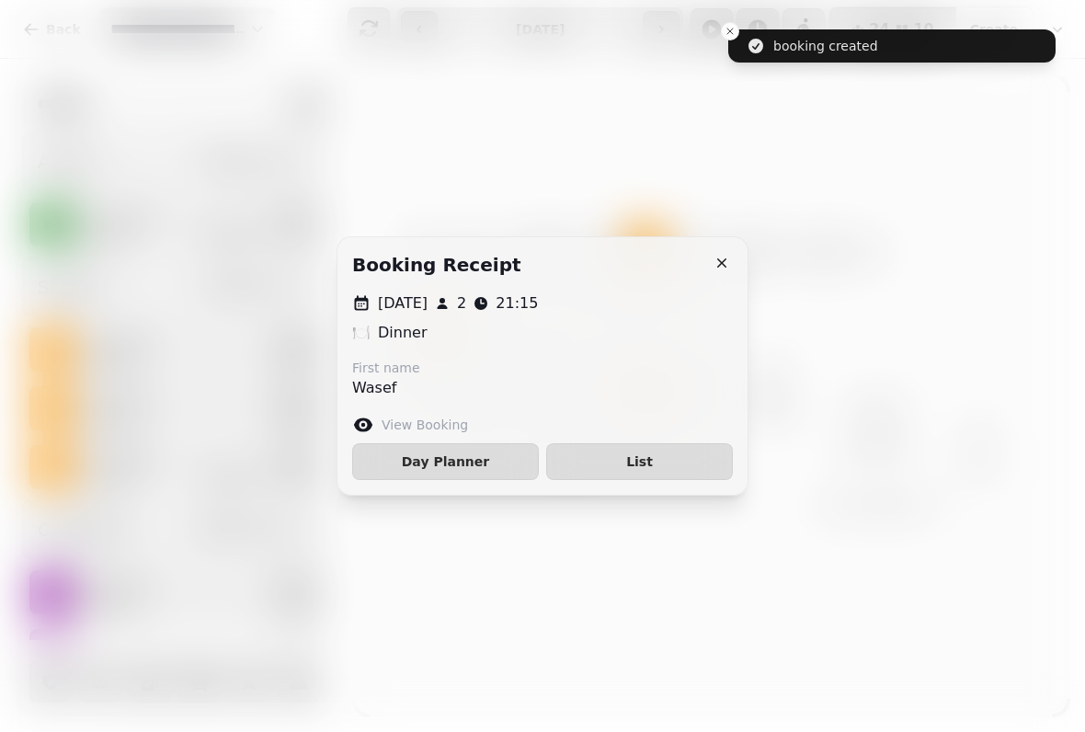
click at [718, 257] on icon "button" at bounding box center [722, 263] width 18 height 18
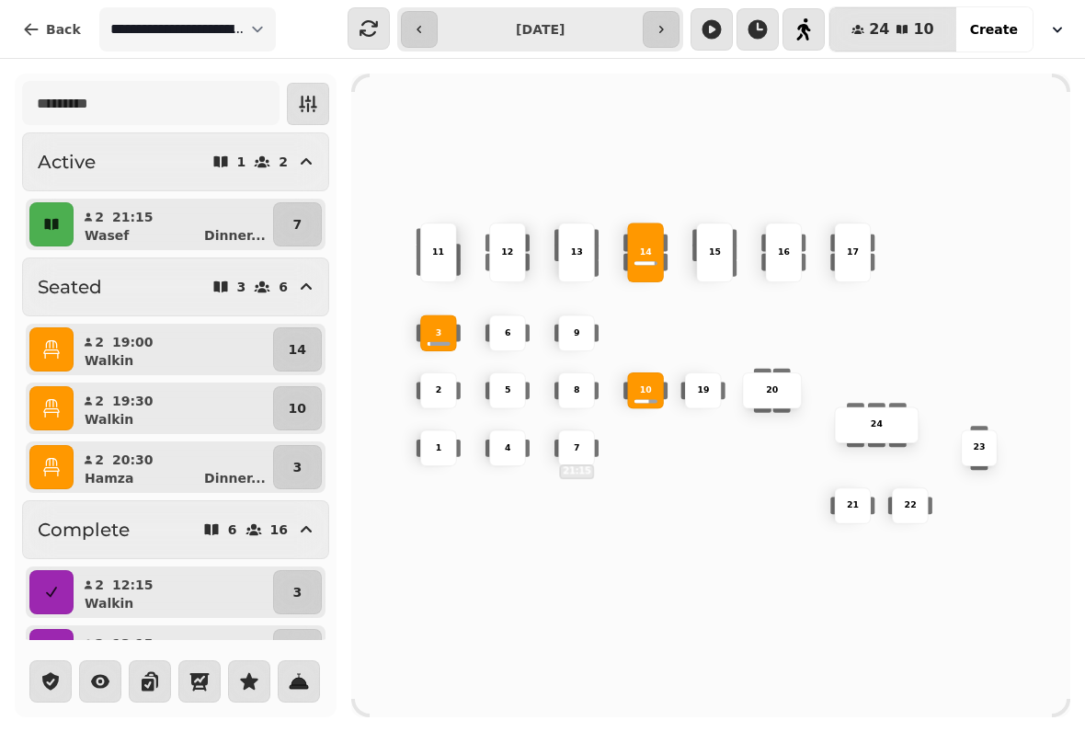
click at [652, 376] on div "10" at bounding box center [645, 390] width 37 height 37
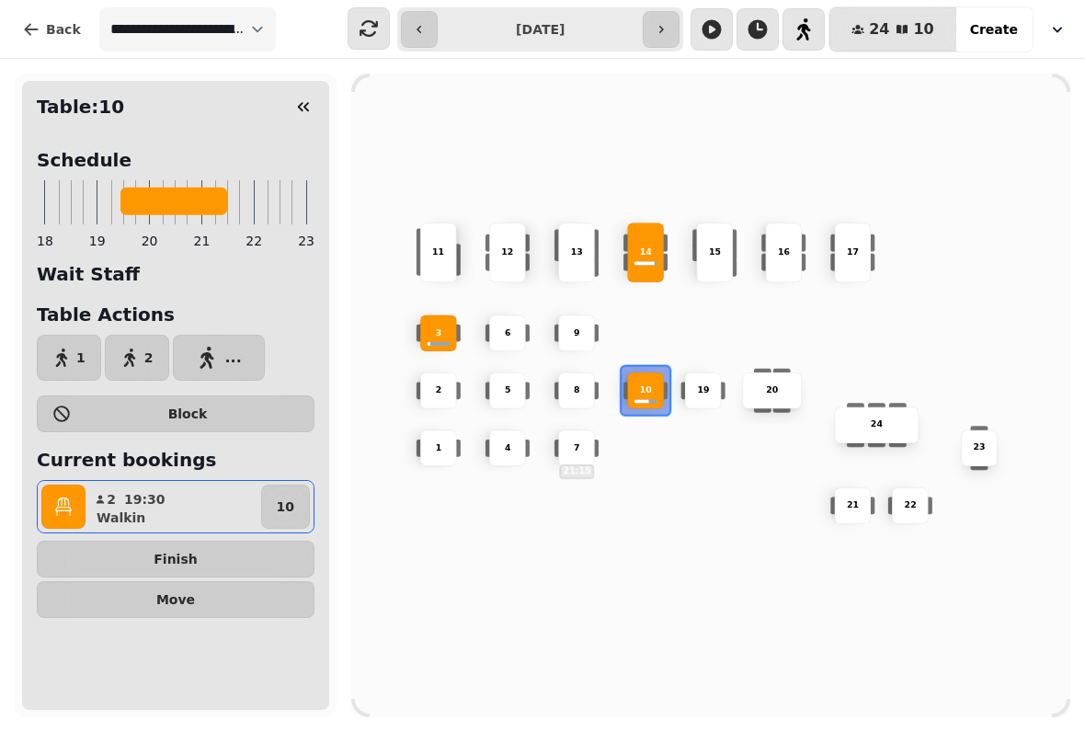
click at [258, 552] on button "Finish" at bounding box center [176, 559] width 278 height 37
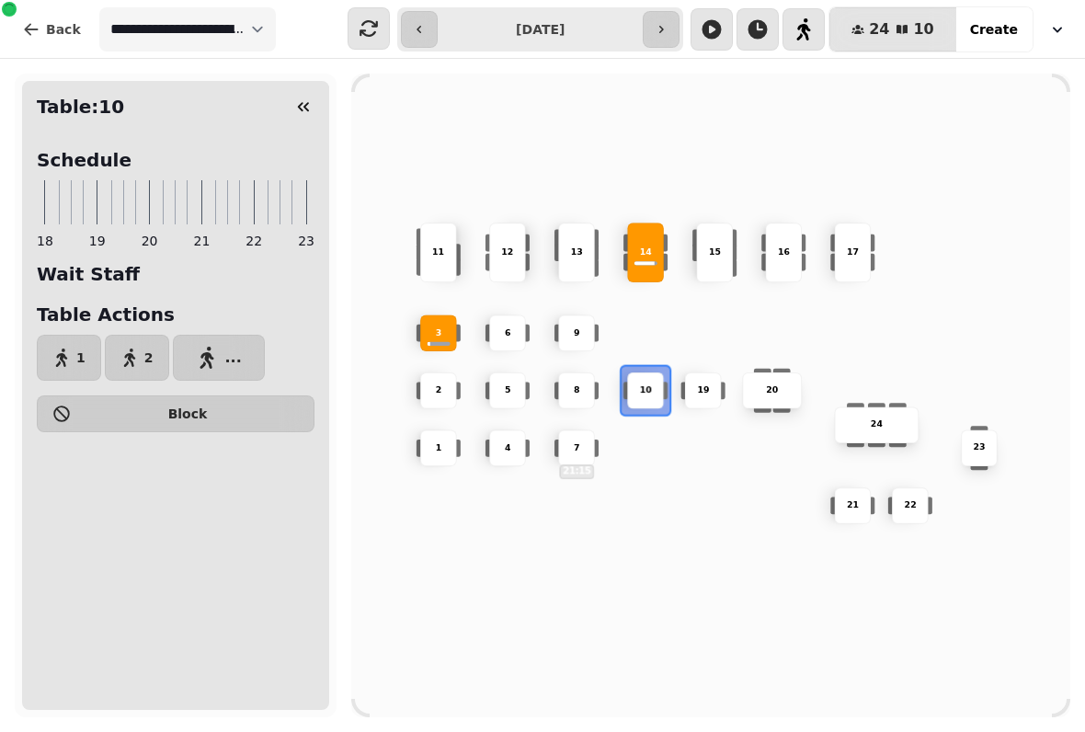
click at [619, 554] on div "10 2 19 20 4 5 11 9 15 24 16 7 21:15 17 23 22 3 21 1 13 6 8 12 14" at bounding box center [710, 396] width 719 height 576
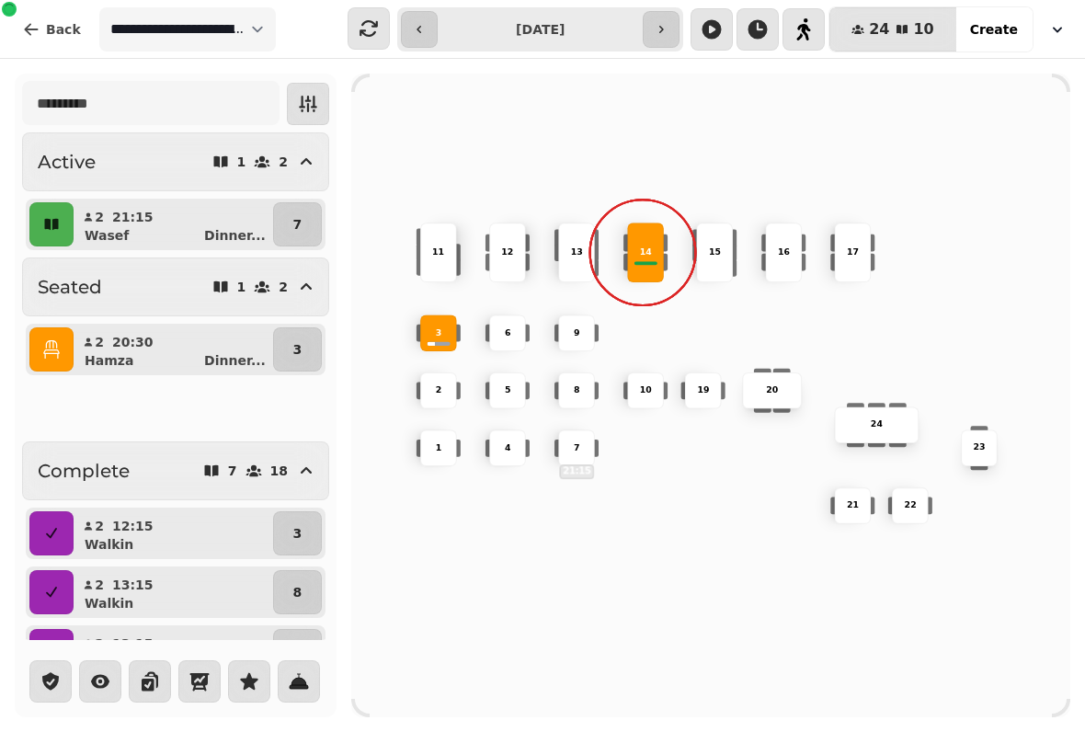
click at [667, 246] on div "14" at bounding box center [646, 252] width 58 height 13
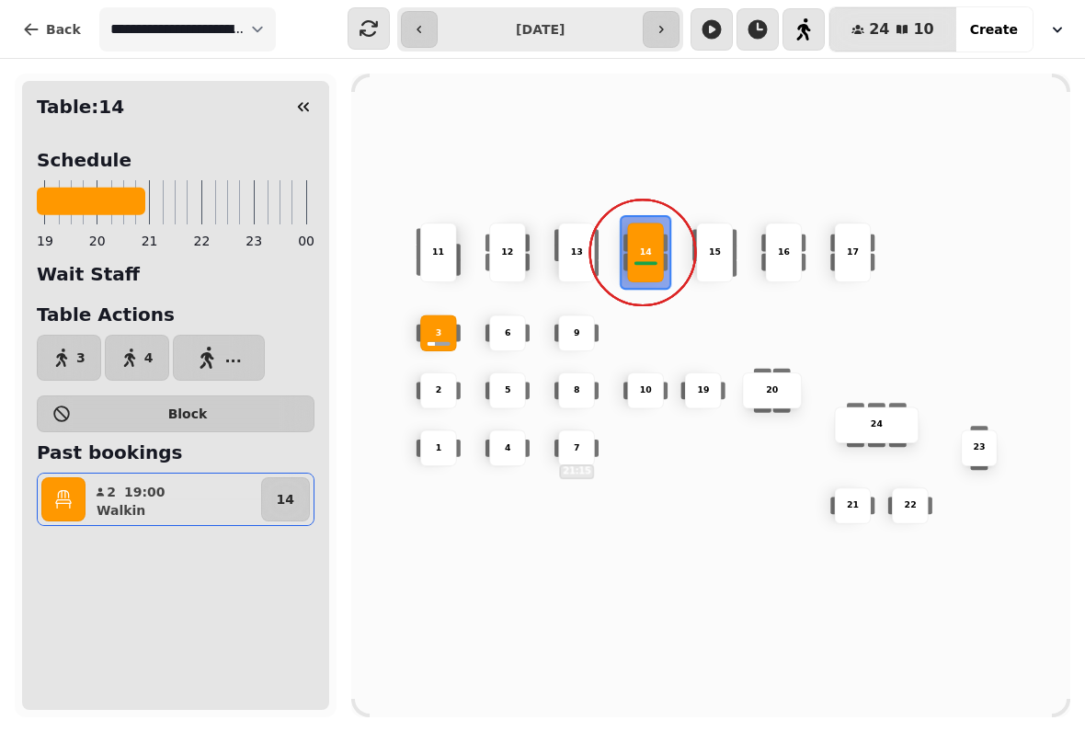
click at [57, 493] on icon "button" at bounding box center [63, 499] width 18 height 18
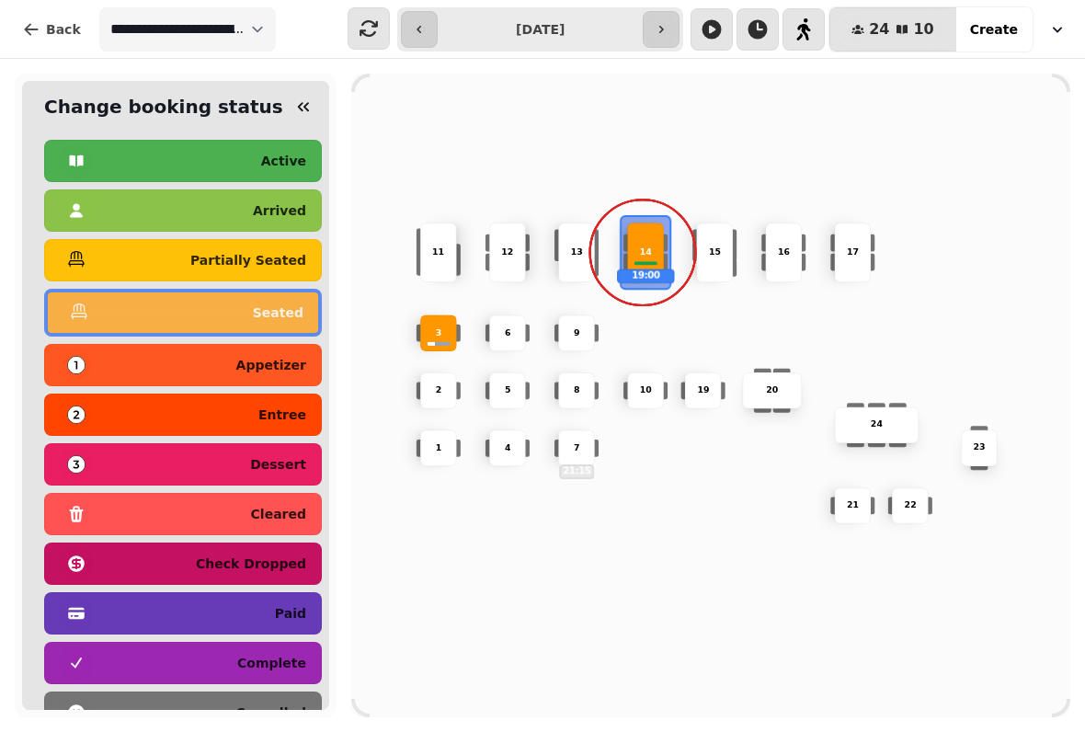
click at [279, 661] on p "complete" at bounding box center [271, 662] width 69 height 13
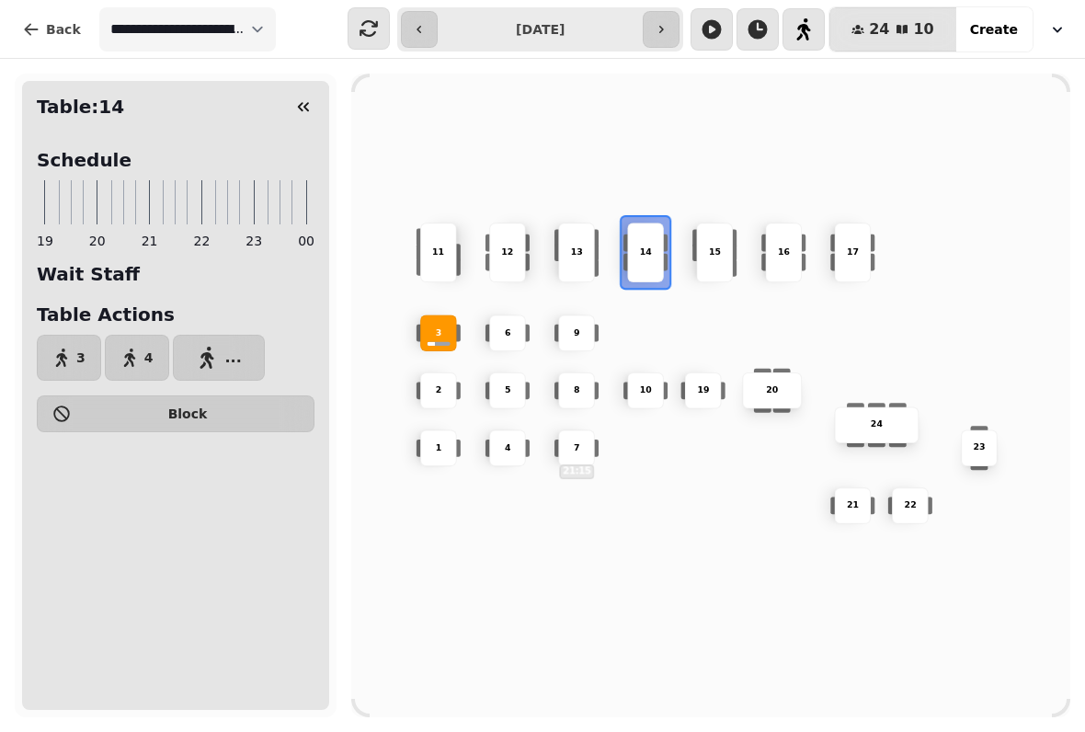
click at [580, 246] on p "13" at bounding box center [576, 252] width 12 height 13
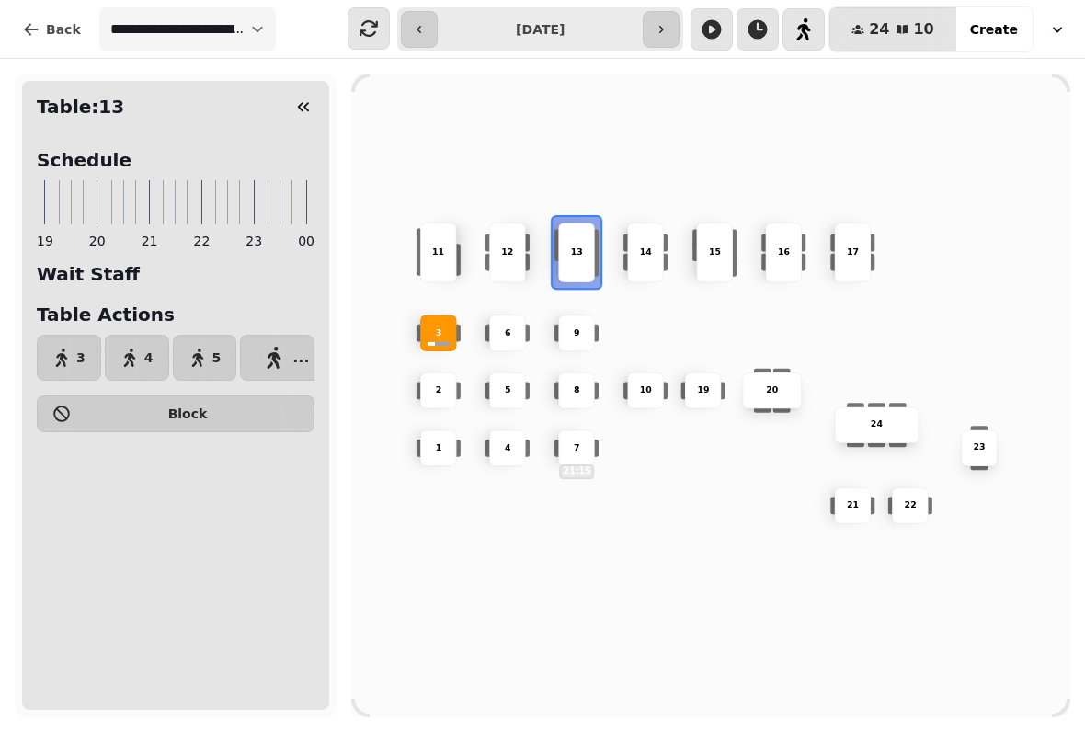
click at [302, 98] on icon "button" at bounding box center [303, 106] width 18 height 18
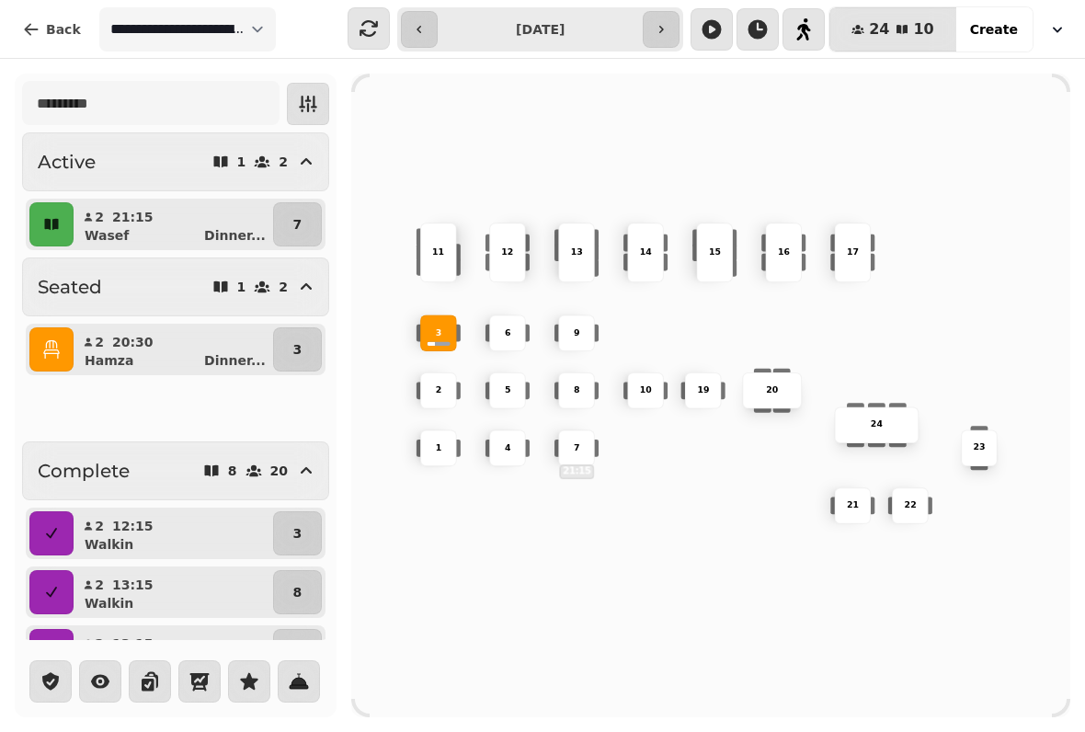
click at [302, 213] on button "7" at bounding box center [297, 224] width 49 height 44
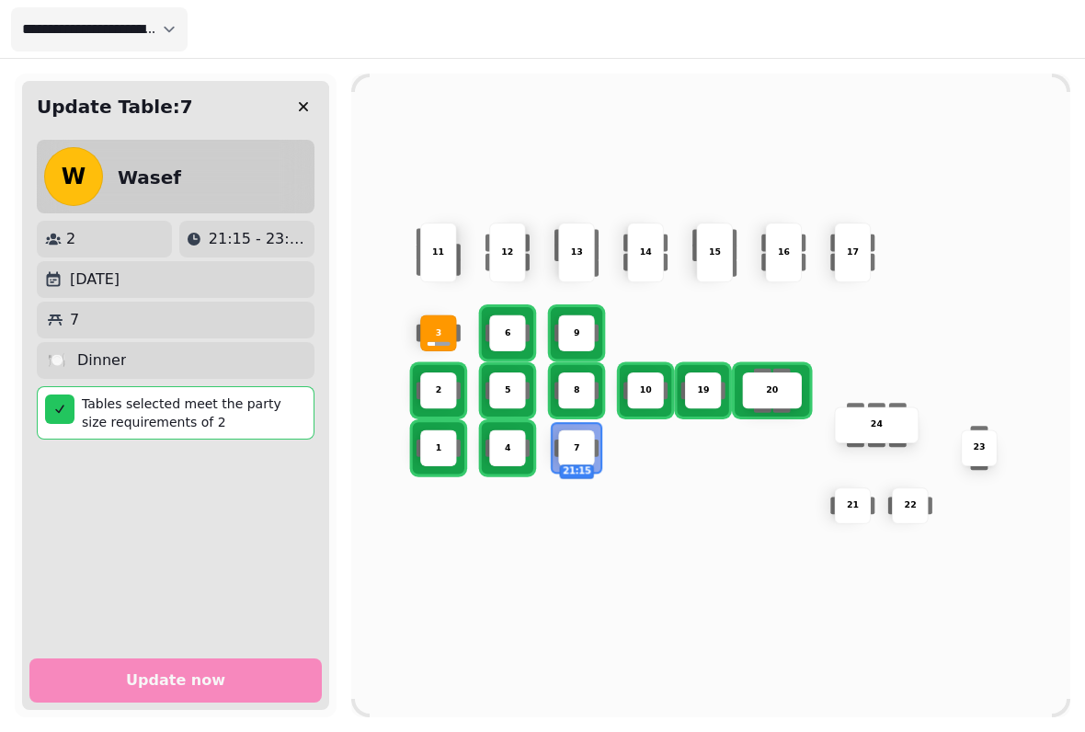
click at [575, 240] on div "13" at bounding box center [576, 252] width 37 height 60
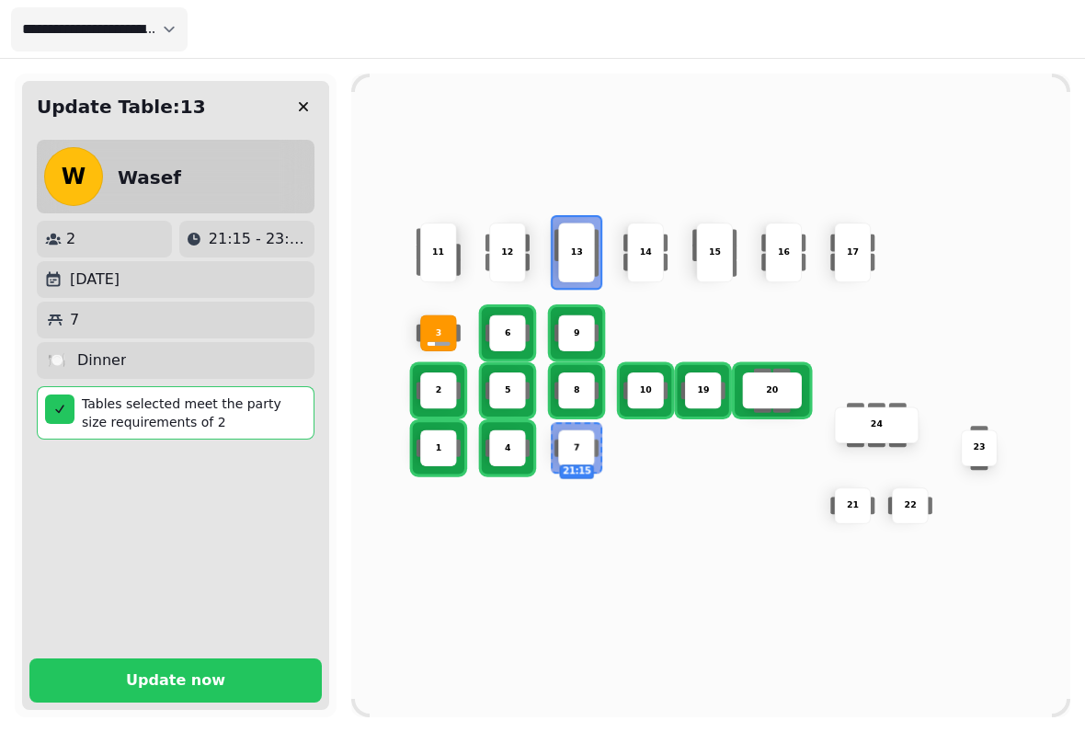
click at [204, 673] on p "Update now" at bounding box center [175, 680] width 99 height 15
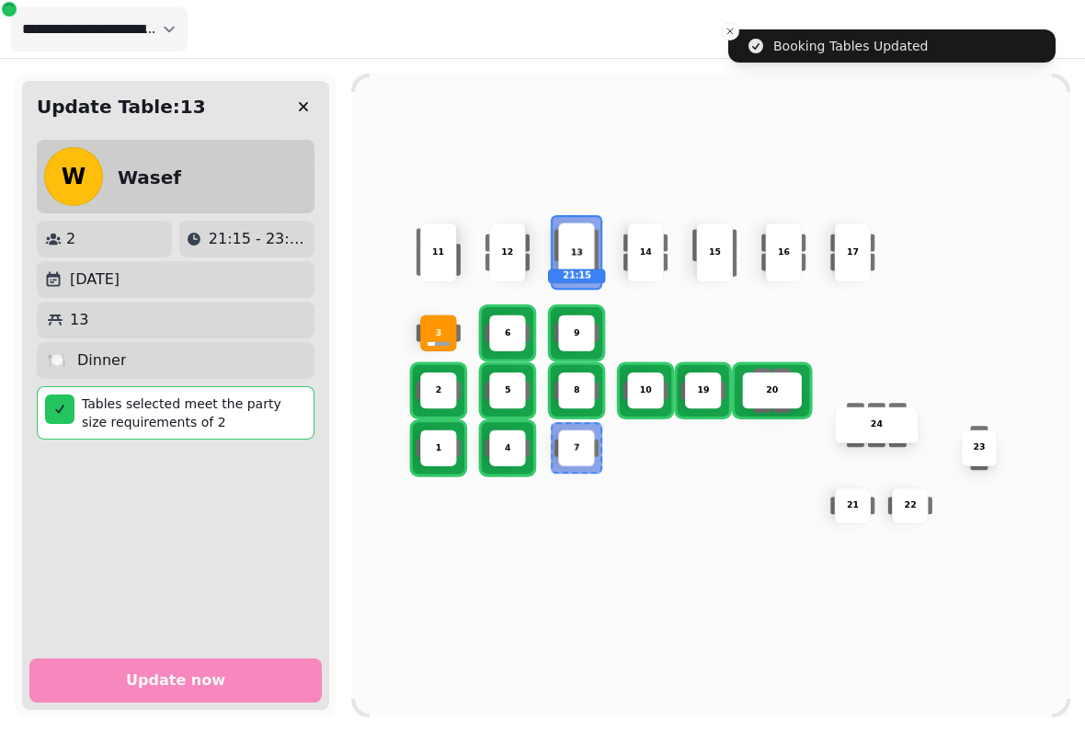
click at [62, 390] on div "Tables selected meet the party size requirements of 2" at bounding box center [176, 412] width 278 height 53
click at [300, 104] on icon "button" at bounding box center [303, 106] width 9 height 9
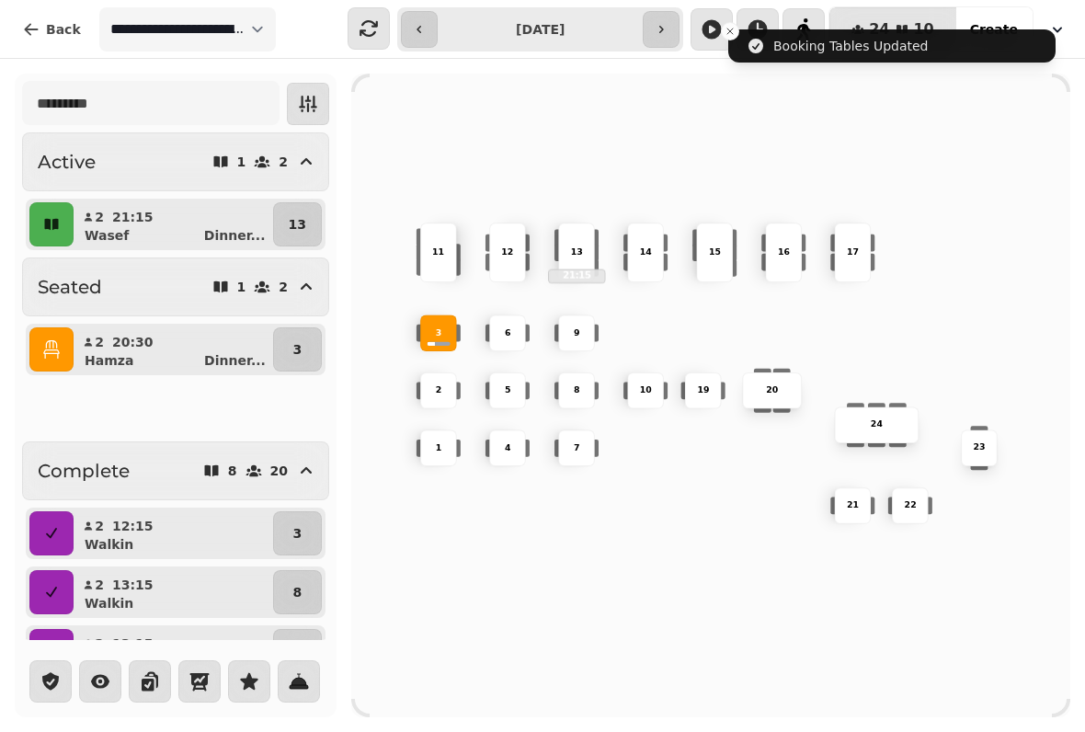
click at [53, 221] on icon "button" at bounding box center [51, 224] width 14 height 11
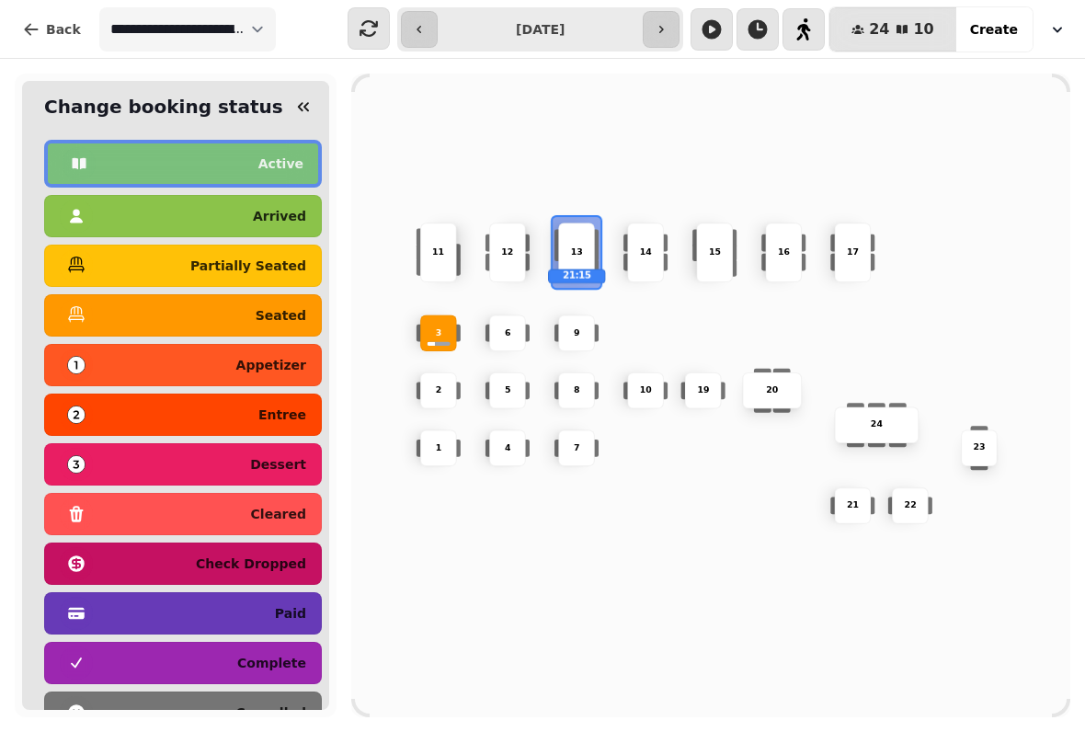
click at [300, 309] on p "seated" at bounding box center [281, 315] width 51 height 13
